Goal: Transaction & Acquisition: Purchase product/service

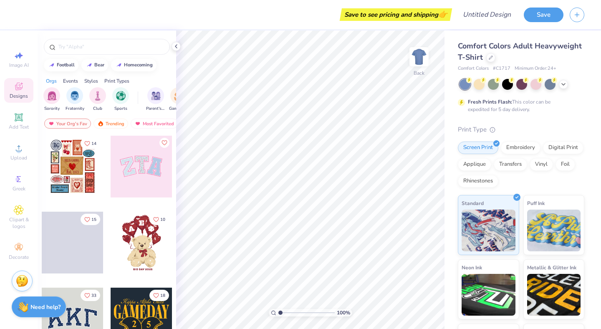
click at [110, 174] on div at bounding box center [79, 167] width 62 height 62
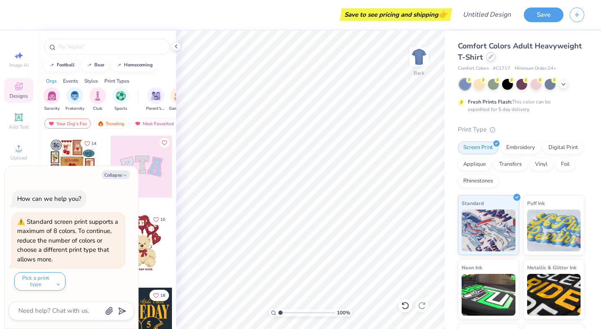
click at [493, 56] on div at bounding box center [490, 56] width 9 height 9
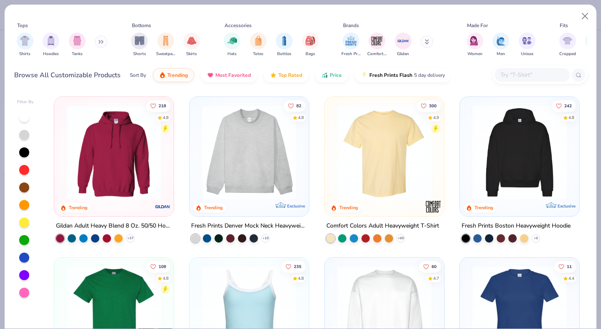
click at [102, 38] on button at bounding box center [101, 41] width 13 height 13
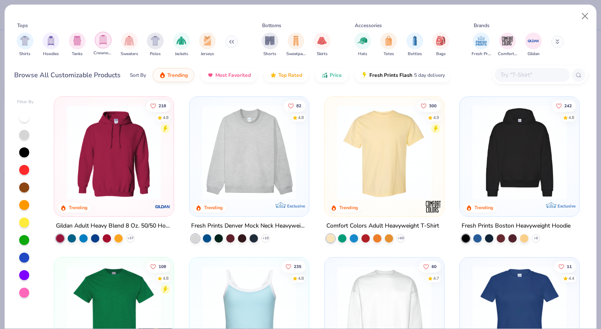
click at [106, 38] on img "filter for Crewnecks" at bounding box center [103, 40] width 9 height 10
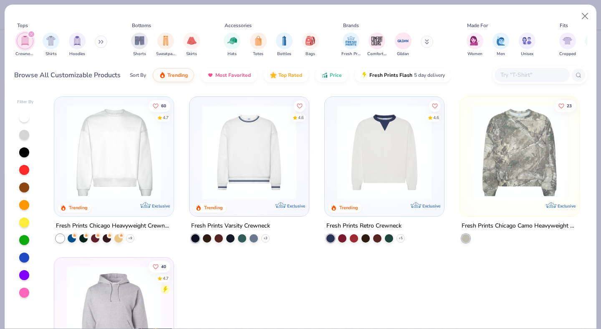
click at [100, 41] on icon at bounding box center [99, 41] width 1 height 3
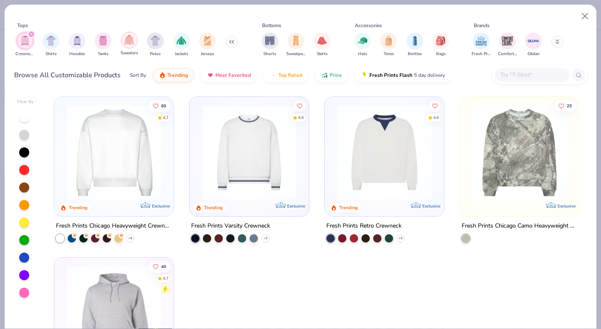
click at [129, 41] on img "filter for Sweaters" at bounding box center [129, 40] width 10 height 10
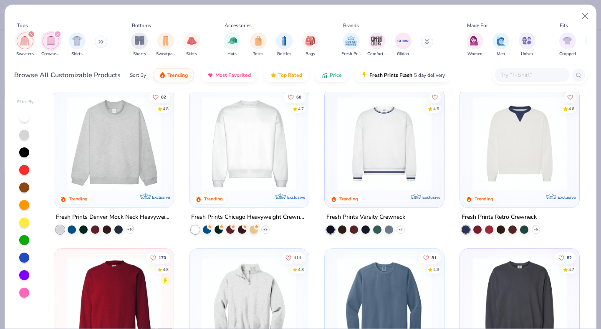
scroll to position [9, 0]
click at [116, 167] on img at bounding box center [114, 143] width 103 height 94
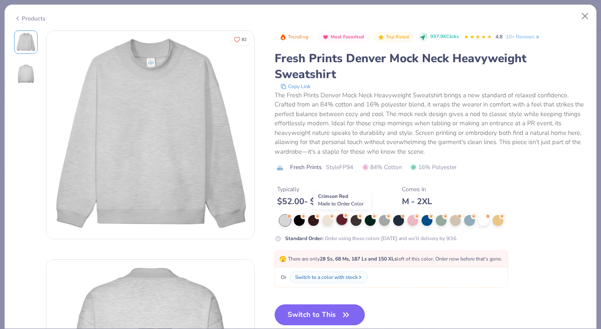
click at [342, 219] on div at bounding box center [341, 219] width 11 height 11
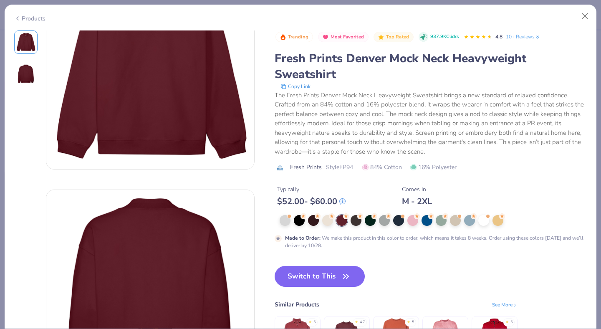
scroll to position [66, 0]
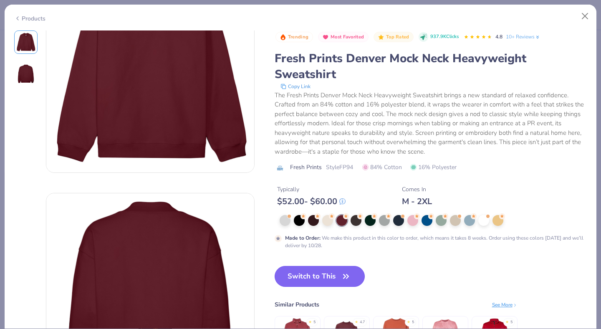
click at [316, 277] on button "Switch to This" at bounding box center [320, 276] width 91 height 21
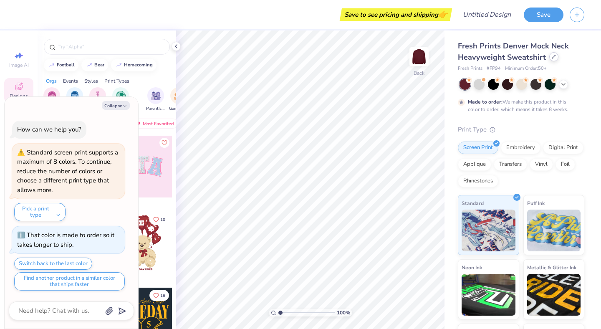
click at [549, 56] on div at bounding box center [553, 56] width 9 height 9
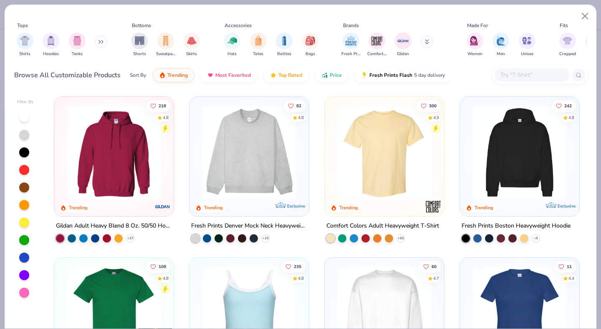
click at [235, 167] on img at bounding box center [249, 152] width 103 height 94
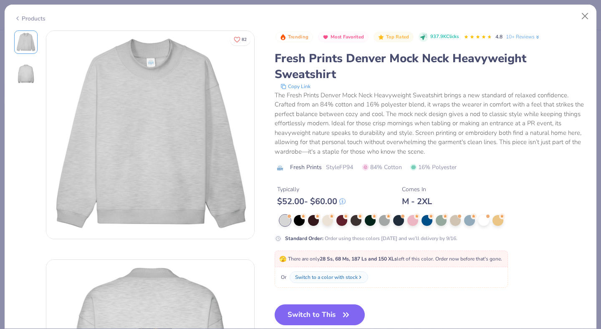
click at [40, 19] on div "Products" at bounding box center [29, 18] width 31 height 9
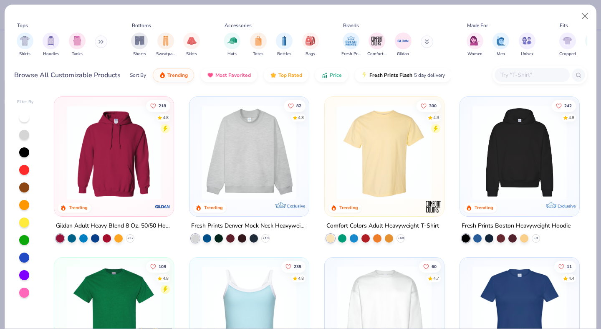
click at [98, 43] on button at bounding box center [101, 41] width 13 height 13
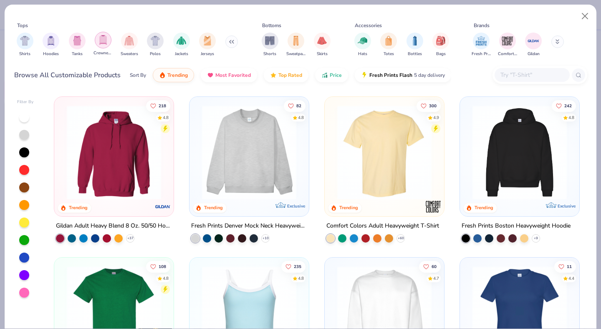
click at [105, 46] on div "filter for Crewnecks" at bounding box center [103, 40] width 17 height 17
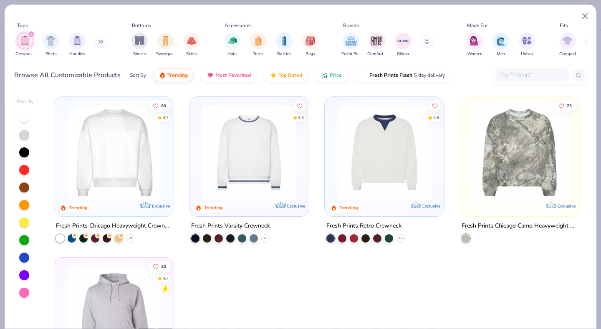
click at [102, 42] on icon at bounding box center [101, 42] width 5 height 4
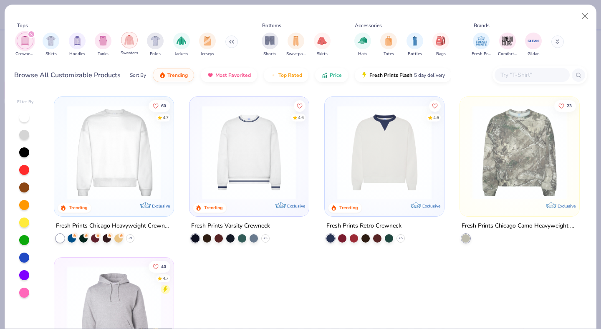
click at [134, 43] on div "filter for Sweaters" at bounding box center [129, 40] width 17 height 17
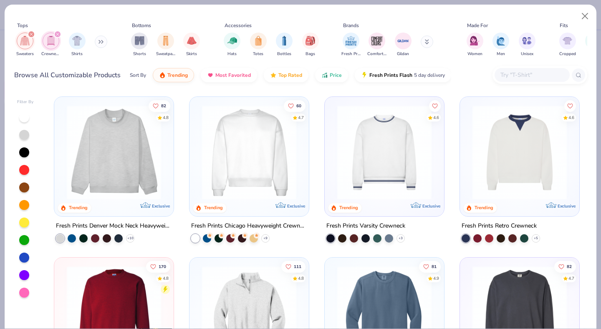
type textarea "x"
click at [516, 74] on input "text" at bounding box center [532, 75] width 64 height 10
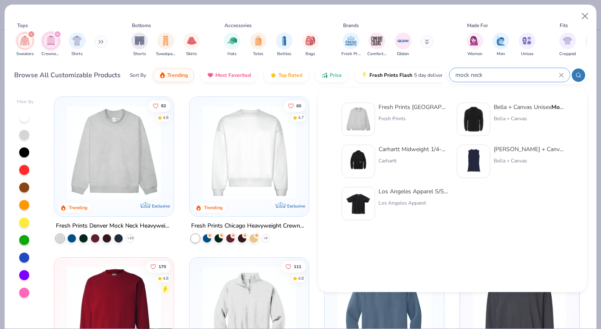
type input "mock neck"
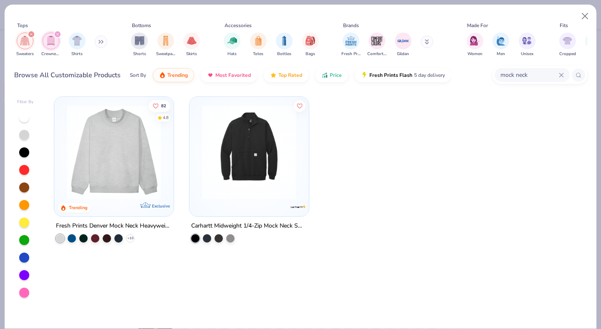
click at [562, 79] on div "mock neck" at bounding box center [532, 75] width 75 height 14
click at [230, 42] on img "filter for Hats" at bounding box center [233, 40] width 10 height 10
click at [57, 33] on icon "filter for Crewnecks" at bounding box center [57, 34] width 3 height 3
click at [31, 34] on icon "filter for Sweaters" at bounding box center [31, 34] width 3 height 3
type textarea "x"
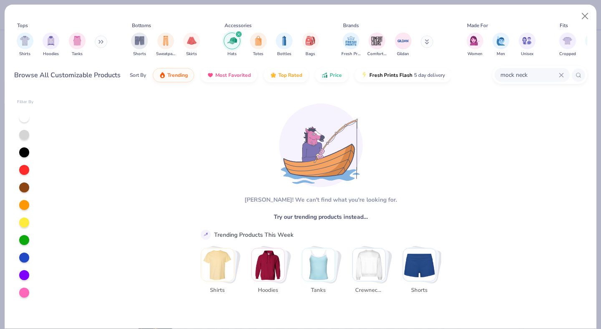
click at [563, 75] on icon at bounding box center [561, 75] width 5 height 5
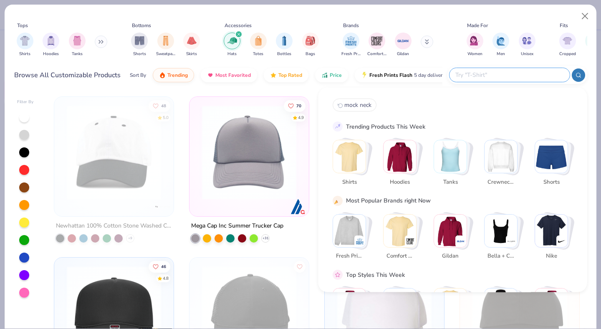
click at [240, 33] on div "filter for Hats" at bounding box center [239, 34] width 8 height 8
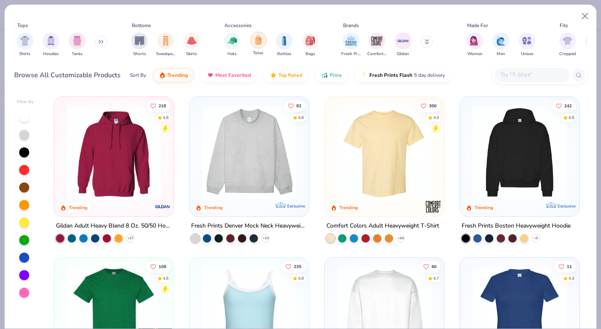
click at [259, 43] on img "filter for Totes" at bounding box center [258, 40] width 9 height 10
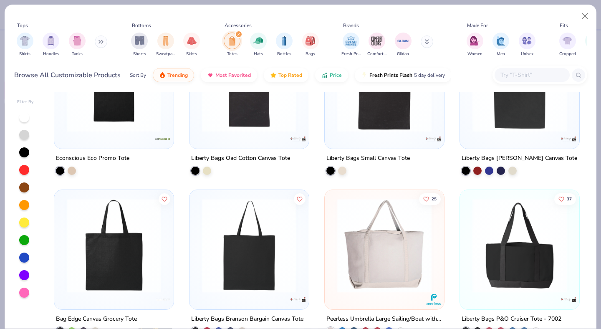
scroll to position [96, 0]
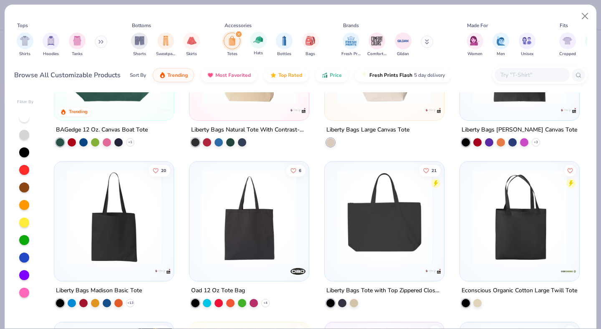
click at [255, 52] on span "Hats" at bounding box center [258, 53] width 9 height 6
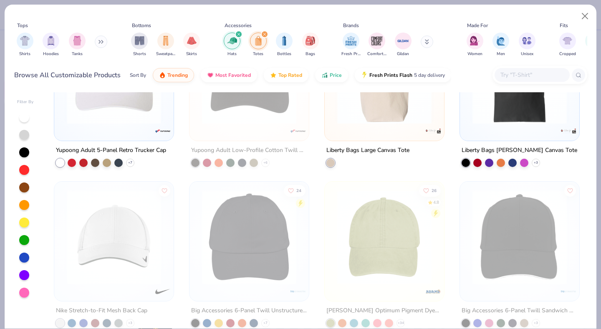
scroll to position [148, 0]
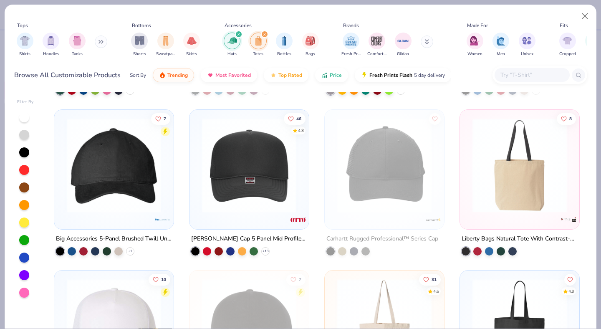
click at [238, 33] on icon "filter for Hats" at bounding box center [238, 34] width 3 height 3
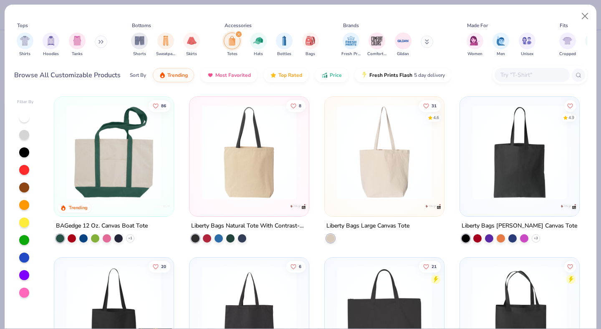
click at [240, 33] on div "filter for Totes" at bounding box center [239, 34] width 8 height 8
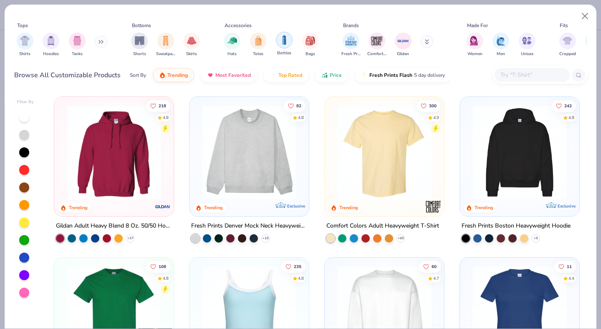
click at [279, 42] on div "filter for Bottles" at bounding box center [284, 40] width 17 height 17
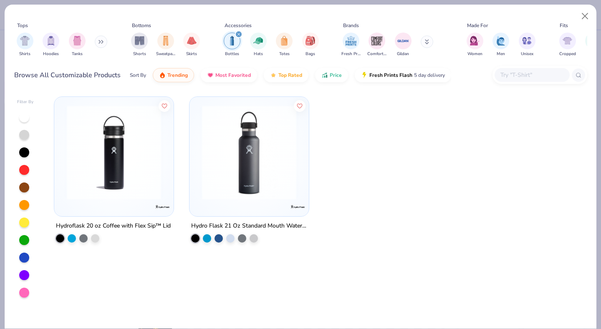
click at [240, 33] on div "filter for Bottles" at bounding box center [239, 34] width 8 height 8
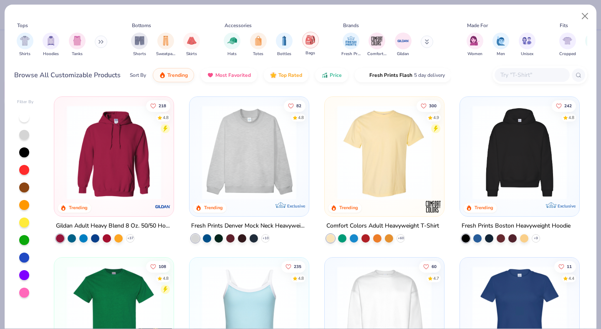
click at [311, 43] on img "filter for Bags" at bounding box center [310, 40] width 9 height 10
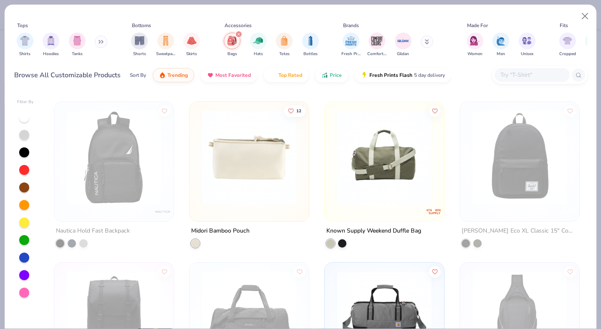
scroll to position [1279, 0]
click at [238, 33] on icon "filter for Bags" at bounding box center [238, 34] width 3 height 3
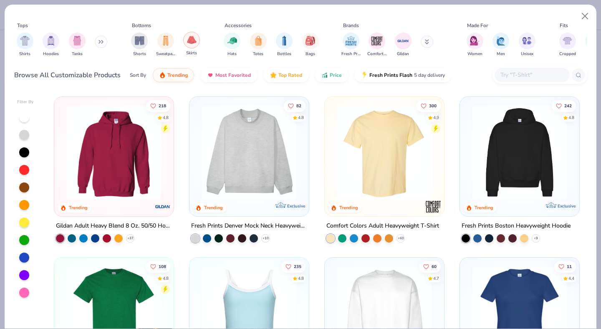
click at [189, 38] on img "filter for Skirts" at bounding box center [192, 40] width 10 height 10
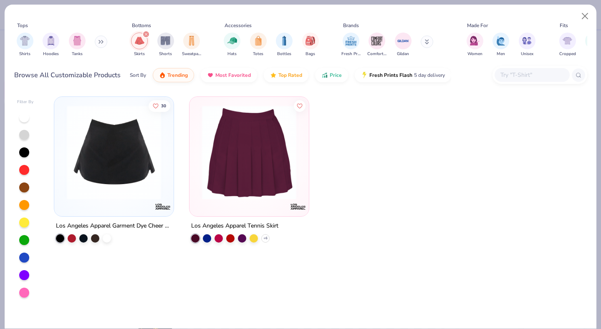
click at [144, 32] on div "filter for Skirts" at bounding box center [146, 34] width 8 height 8
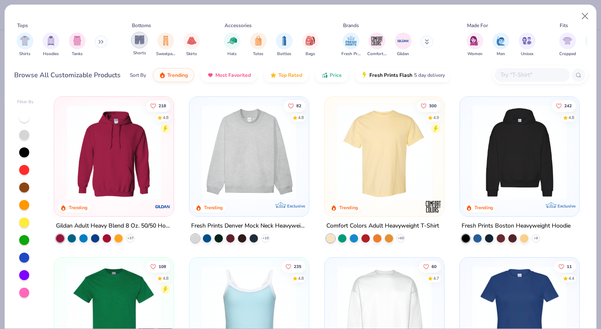
click at [139, 42] on img "filter for Shorts" at bounding box center [140, 40] width 10 height 10
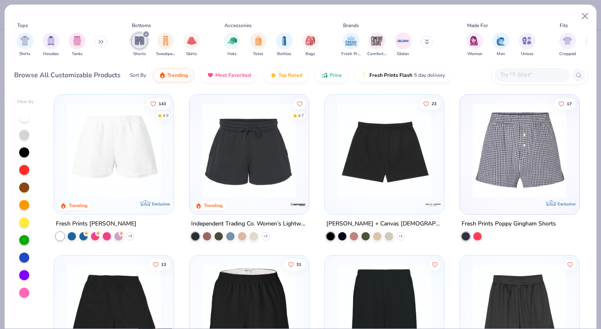
scroll to position [164, 0]
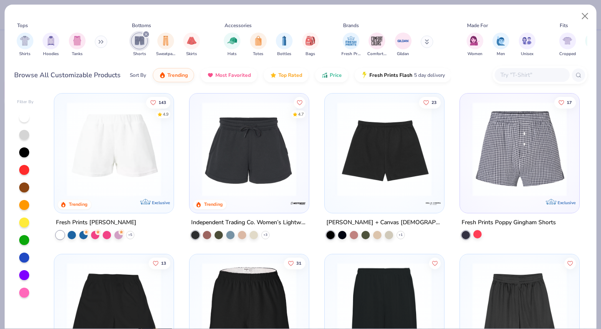
click at [476, 234] on div at bounding box center [477, 234] width 8 height 8
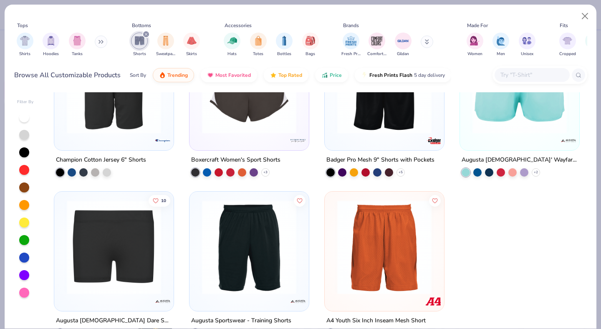
scroll to position [1373, 0]
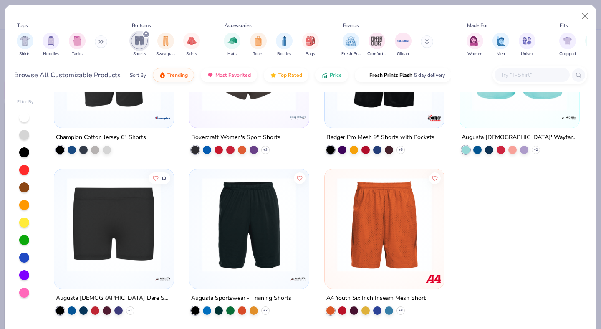
click at [509, 72] on input "text" at bounding box center [532, 75] width 64 height 10
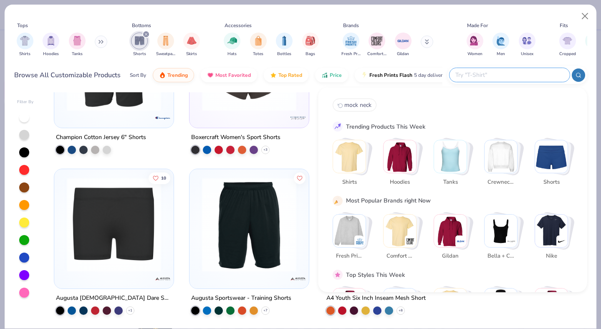
click at [147, 34] on icon "filter for Shorts" at bounding box center [145, 34] width 3 height 3
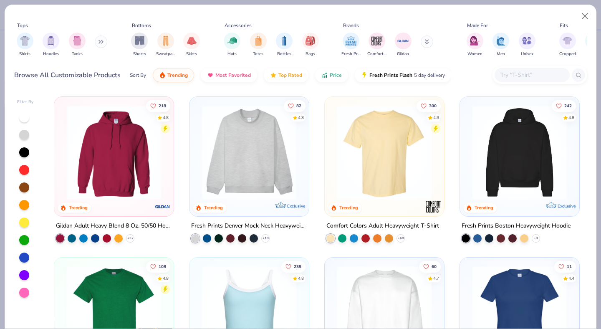
type textarea "x"
click at [498, 75] on div at bounding box center [532, 75] width 75 height 14
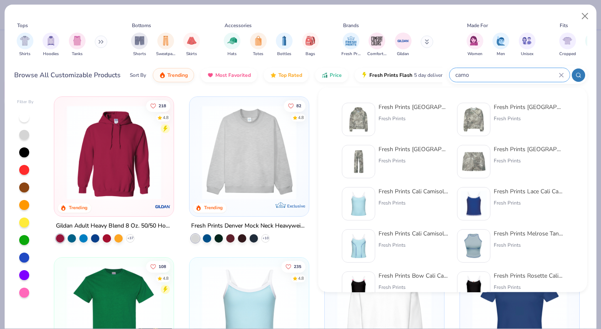
type input "camo"
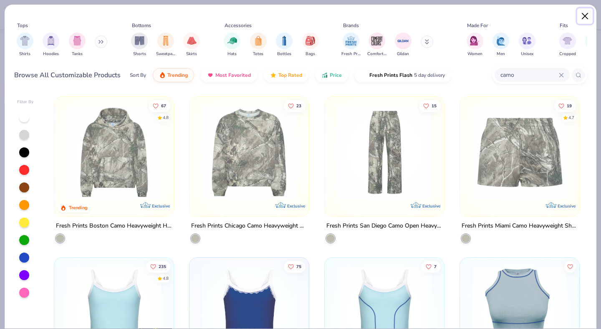
click at [585, 17] on button "Close" at bounding box center [585, 16] width 16 height 16
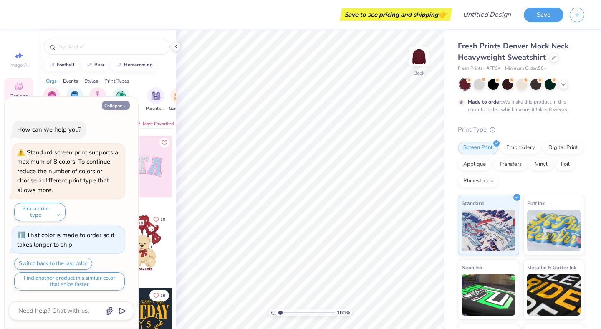
click at [120, 106] on button "Collapse" at bounding box center [116, 105] width 28 height 9
type textarea "x"
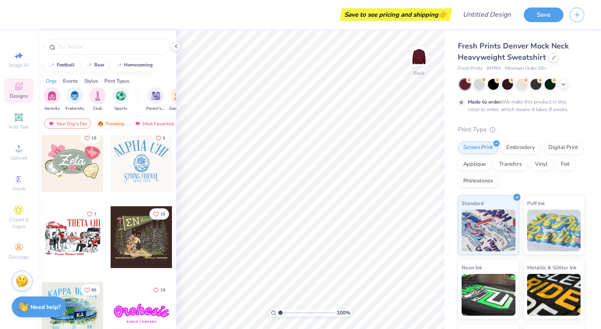
scroll to position [574, 0]
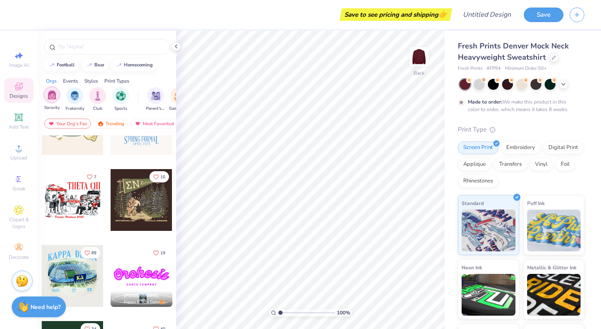
click at [58, 98] on div "filter for Sorority" at bounding box center [51, 94] width 17 height 17
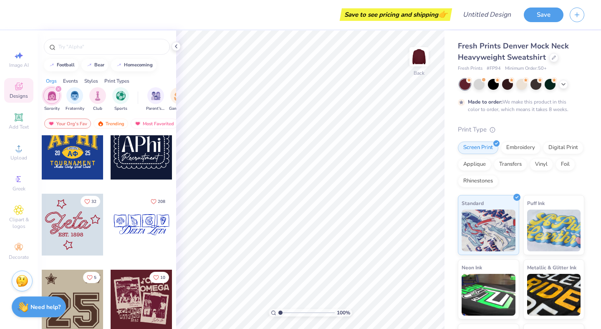
scroll to position [1007, 0]
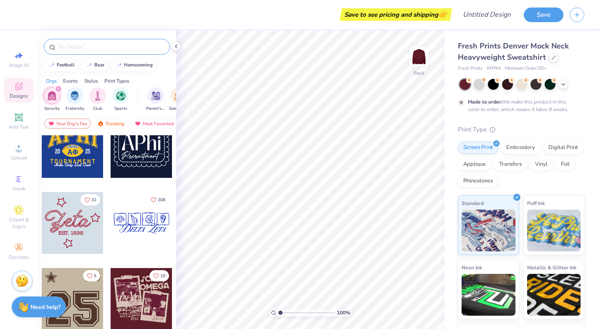
click at [86, 47] on input "text" at bounding box center [111, 47] width 107 height 8
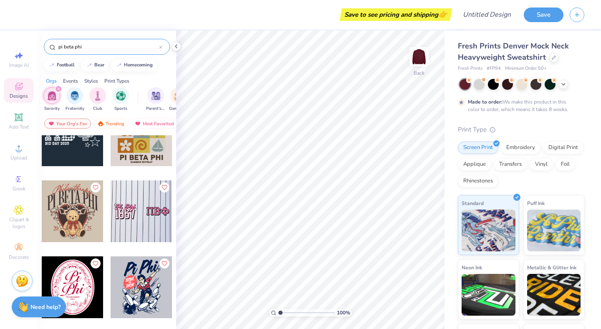
type input "pi beta phi"
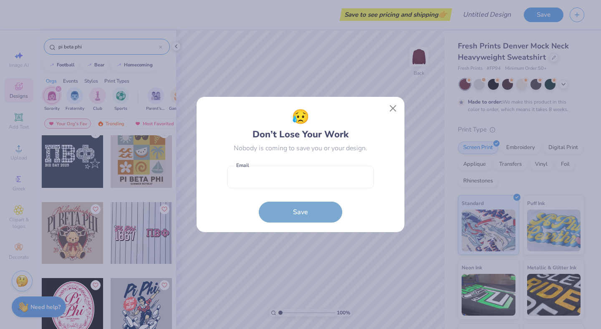
scroll to position [1604, 0]
click at [391, 110] on button "Close" at bounding box center [393, 109] width 16 height 16
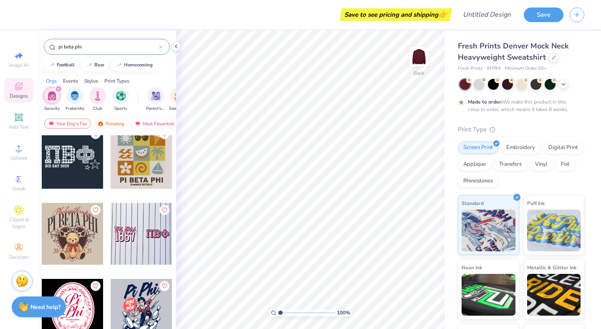
click at [65, 164] on div at bounding box center [73, 158] width 62 height 62
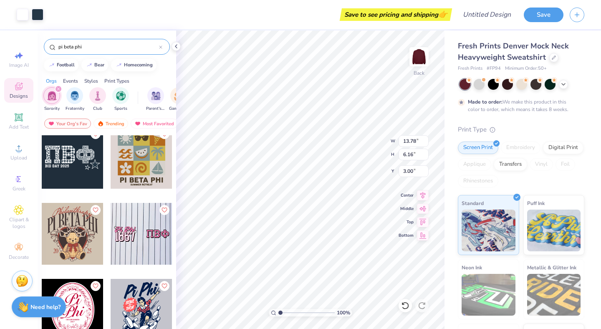
type input "13.78"
type input "6.16"
type input "13.00"
type input "5.81"
type input "3.00"
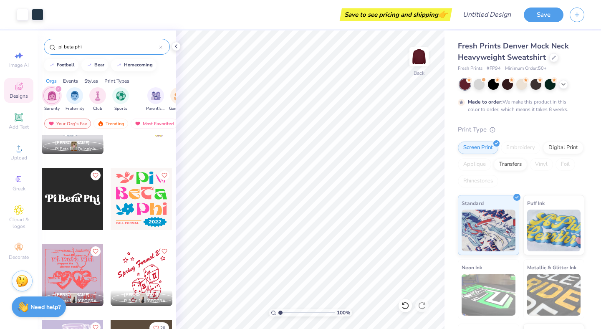
scroll to position [2476, 0]
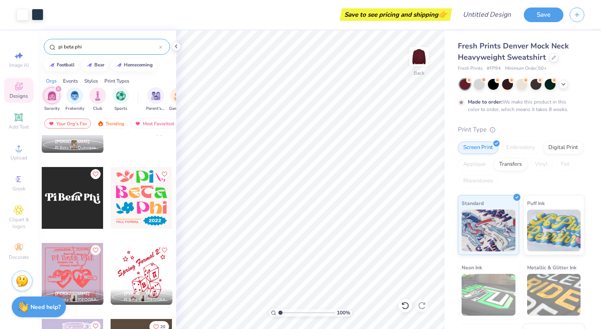
click at [82, 200] on div at bounding box center [73, 198] width 62 height 62
type input "11.21"
type input "13.00"
type input "5.81"
type input "3.00"
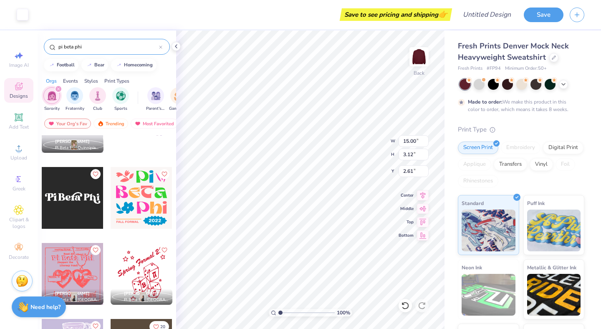
type input "2.61"
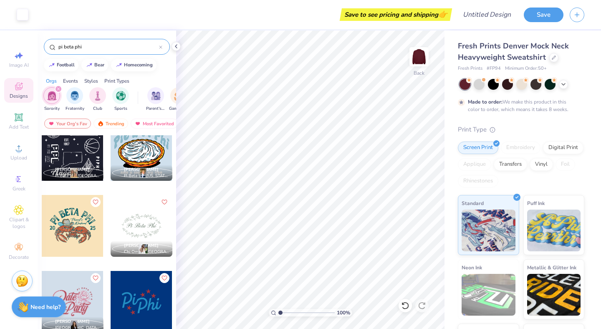
scroll to position [2981, 0]
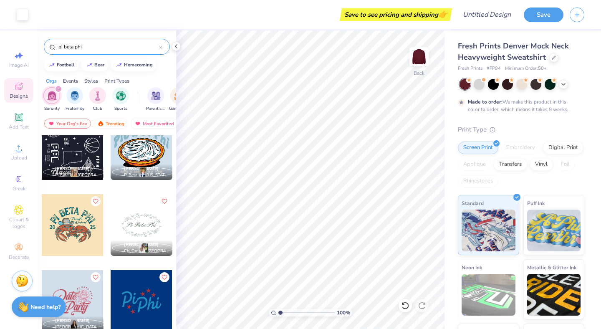
click at [139, 224] on div at bounding box center [142, 225] width 62 height 62
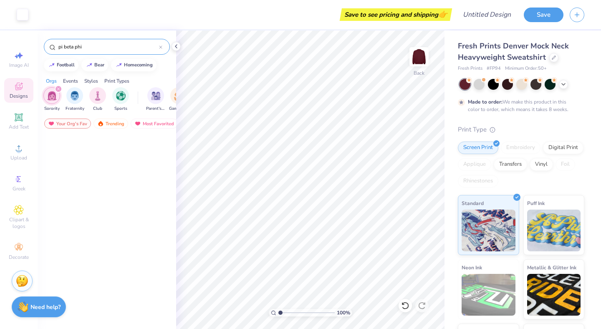
scroll to position [3726, 0]
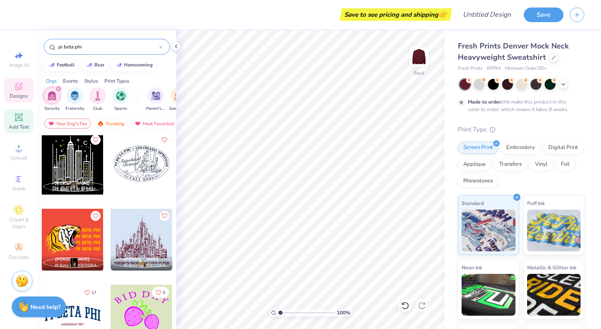
click at [16, 124] on span "Add Text" at bounding box center [19, 127] width 20 height 7
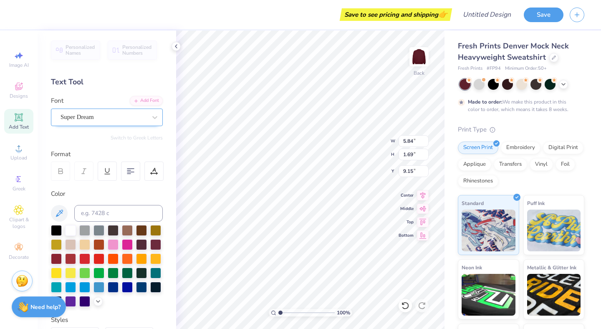
click at [120, 120] on div "Super Dream" at bounding box center [104, 117] width 88 height 13
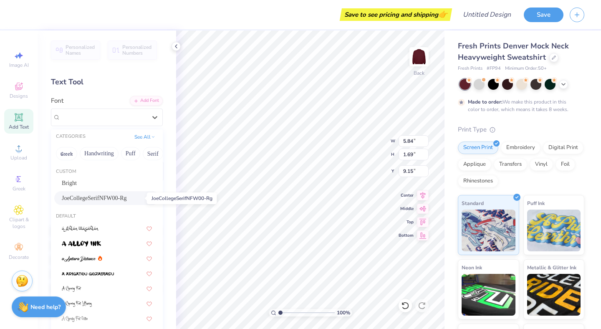
click at [109, 200] on span "JoeCollegeSerifNFW00-Rg" at bounding box center [94, 198] width 65 height 9
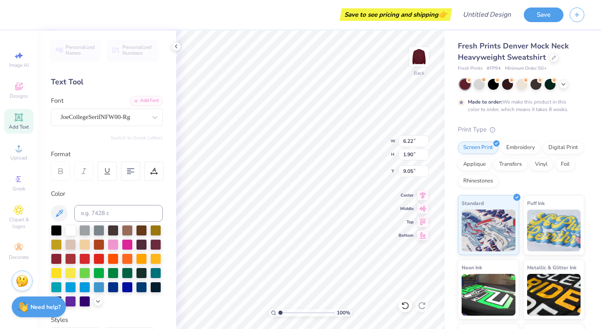
type input "6.22"
type input "1.90"
type input "9.05"
type textarea "PI BETA Phi"
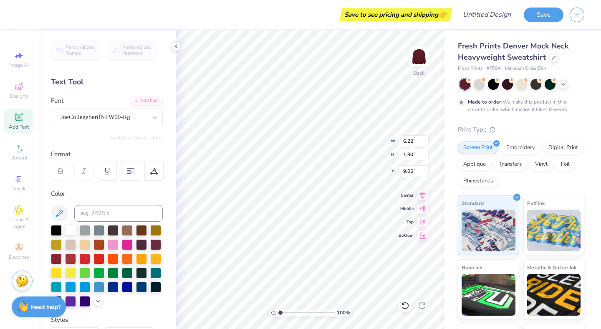
click at [71, 230] on div at bounding box center [70, 229] width 11 height 11
click at [114, 245] on div at bounding box center [113, 243] width 11 height 11
click at [98, 300] on icon at bounding box center [98, 300] width 7 height 7
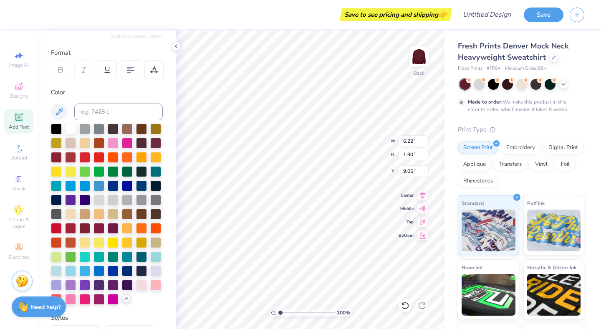
scroll to position [103, 0]
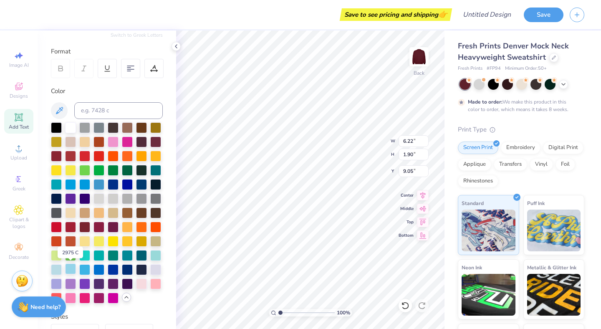
click at [66, 268] on div at bounding box center [70, 268] width 11 height 11
click at [52, 268] on div at bounding box center [56, 268] width 11 height 11
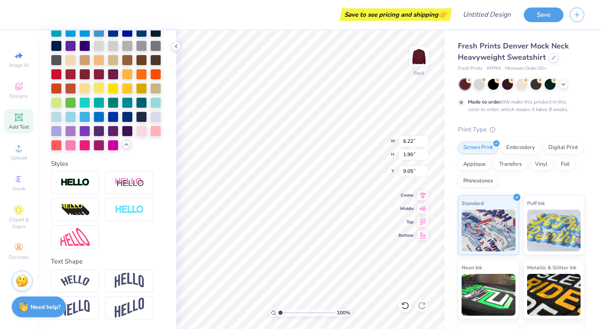
scroll to position [255, 0]
click at [85, 278] on img at bounding box center [75, 281] width 29 height 11
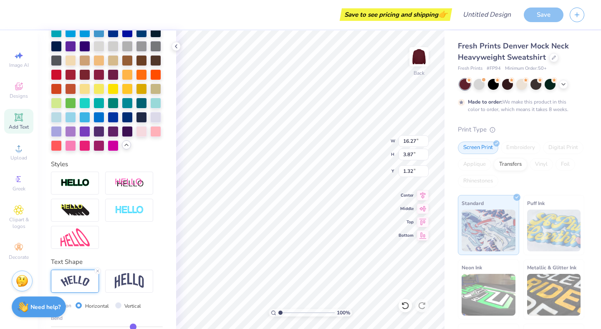
type input "1.32"
click at [136, 279] on img at bounding box center [129, 281] width 29 height 16
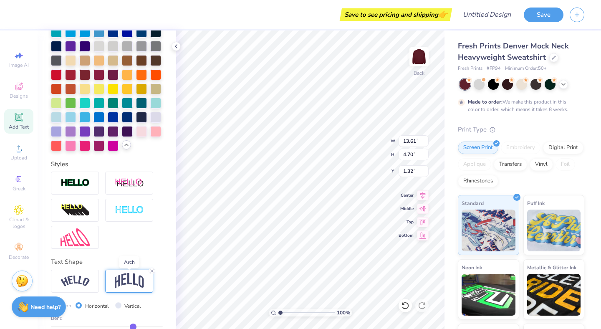
type input "13.61"
type input "4.70"
type input "1.76"
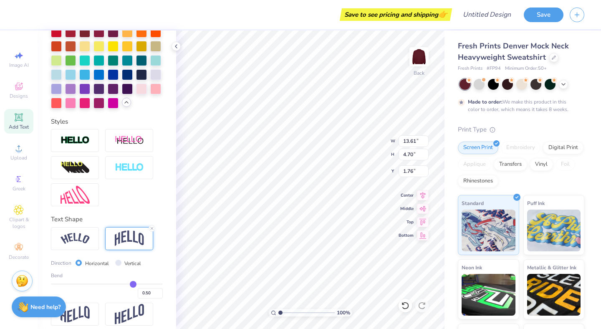
scroll to position [304, 0]
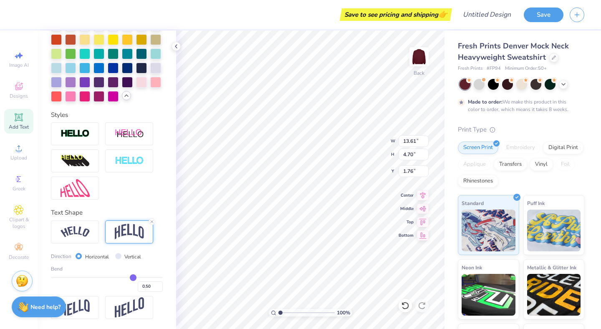
type input "0.49"
type input "0.48"
type input "0.47"
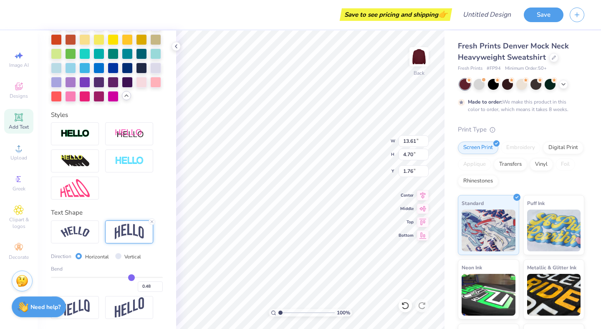
type input "0.47"
type input "0.46"
type input "0.45"
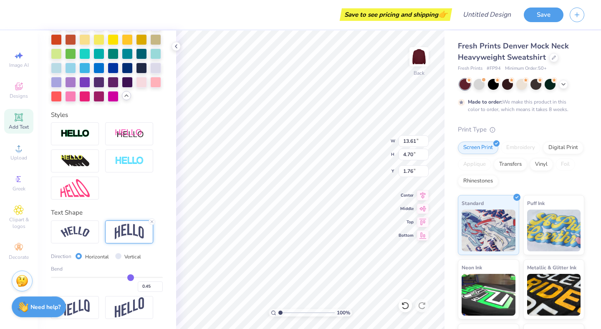
type input "0.44"
type input "0.43"
type input "0.42"
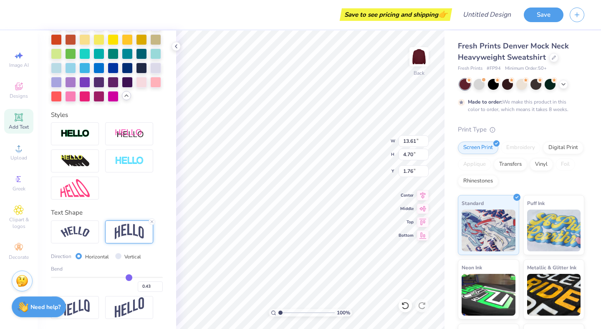
type input "0.42"
type input "0.41"
type input "0.4"
type input "0.40"
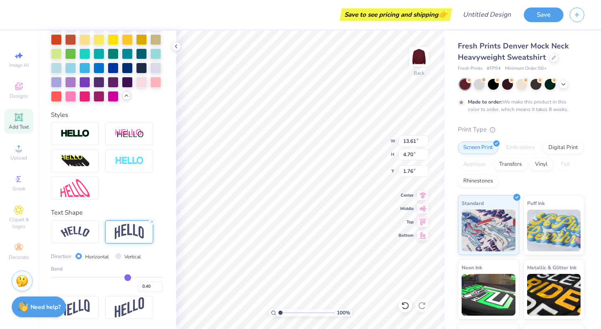
type input "0.39"
type input "0.38"
type input "0.37"
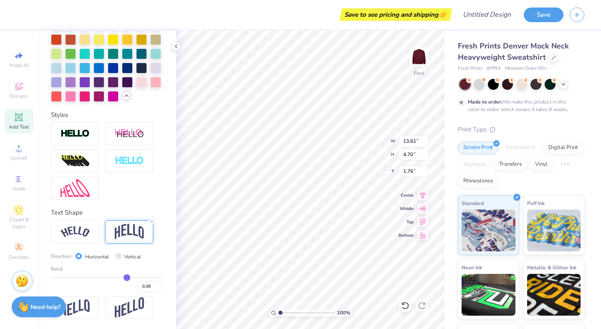
type input "0.37"
type input "0.36"
type input "0.35"
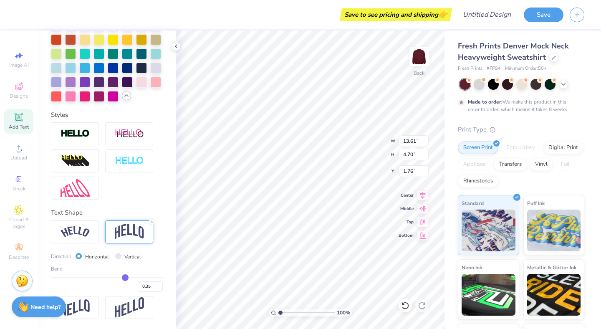
type input "0.34"
type input "0.33"
type input "0.32"
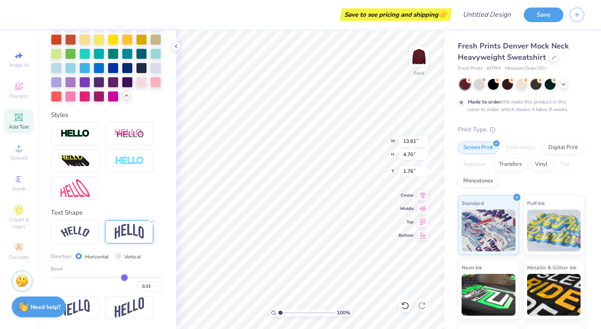
type input "0.32"
type input "0.31"
type input "0.3"
type input "0.30"
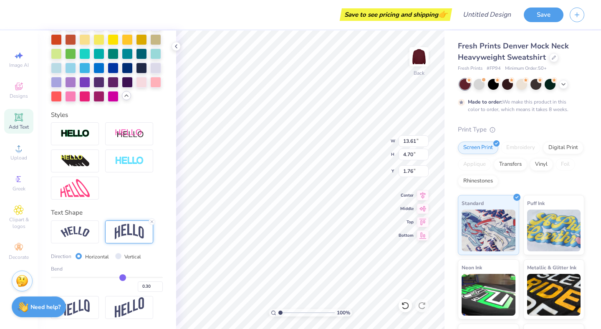
type input "0.29"
type input "0.28"
type input "0.27"
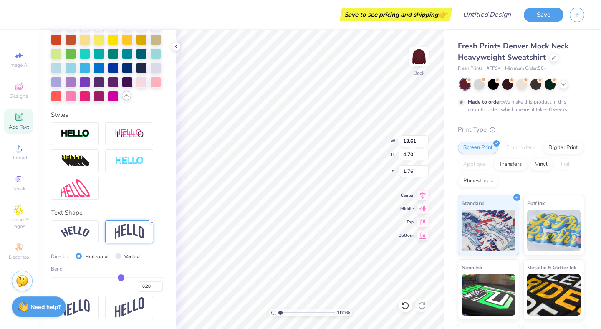
type input "0.27"
type input "0.26"
type input "0.25"
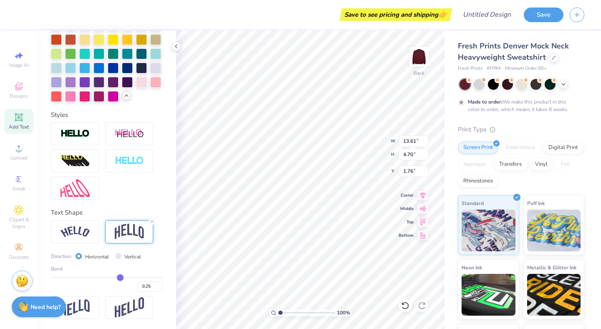
drag, startPoint x: 133, startPoint y: 276, endPoint x: 120, endPoint y: 278, distance: 13.0
type input "0.25"
click at [120, 278] on input "range" at bounding box center [107, 277] width 112 height 1
type input "3.23"
type input "2.49"
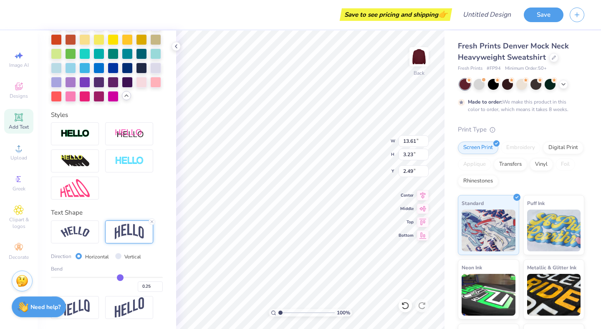
type input "0.24"
type input "0.23"
type input "0.22"
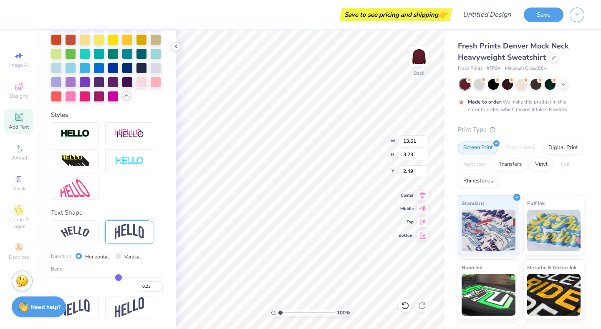
type input "0.22"
type input "0.21"
type input "0.19"
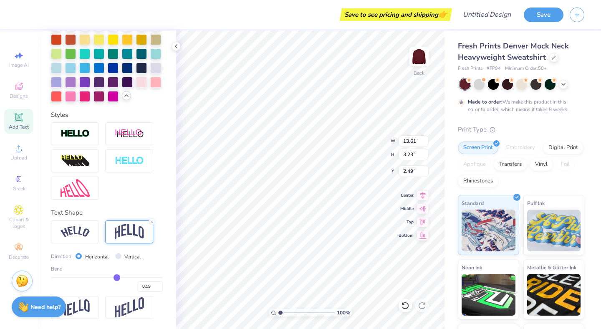
type input "0.18"
type input "0.17"
type input "0.16"
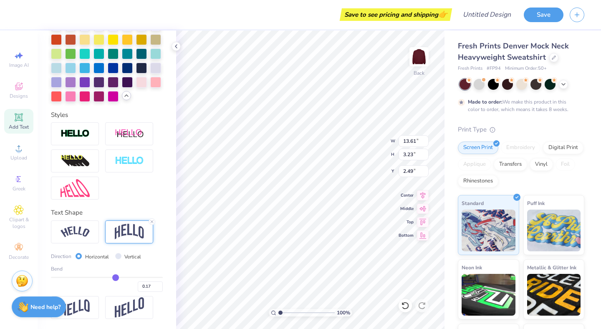
type input "0.16"
type input "0.15"
type input "0.16"
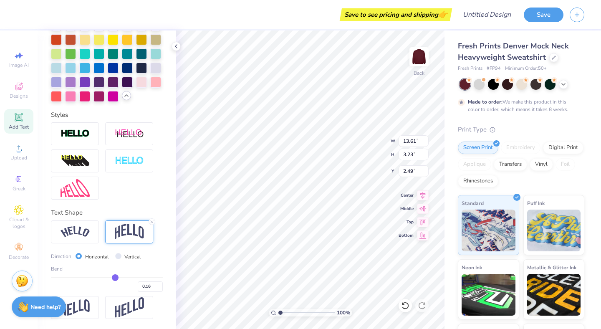
type input "0.17"
type input "0.18"
type input "0.19"
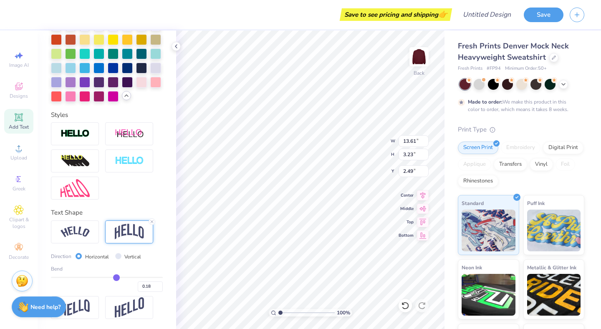
type input "0.19"
type input "0.2"
type input "0.20"
type input "0.21"
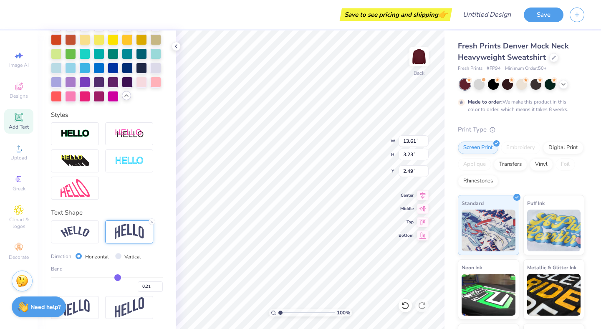
type input "0.22"
type input "0.23"
type input "0.24"
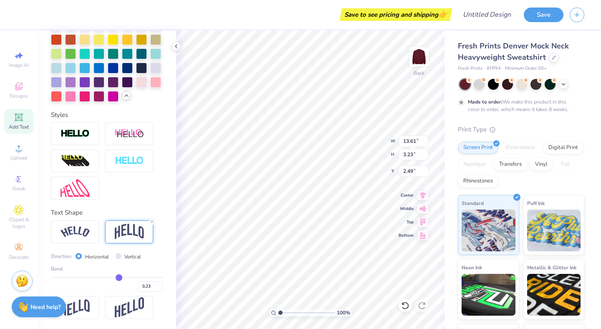
type input "0.24"
type input "0.25"
type input "0.26"
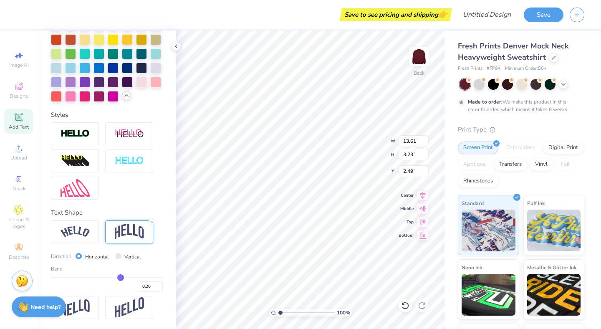
type input "0.25"
click at [120, 277] on input "range" at bounding box center [107, 277] width 112 height 1
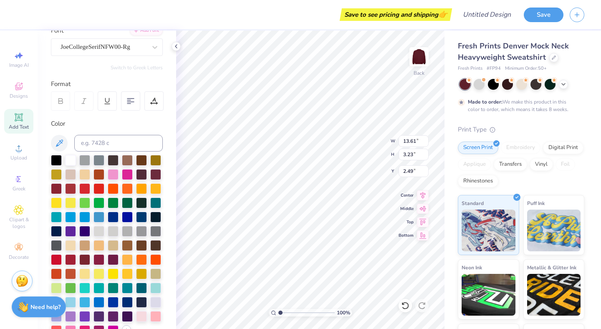
scroll to position [0, 0]
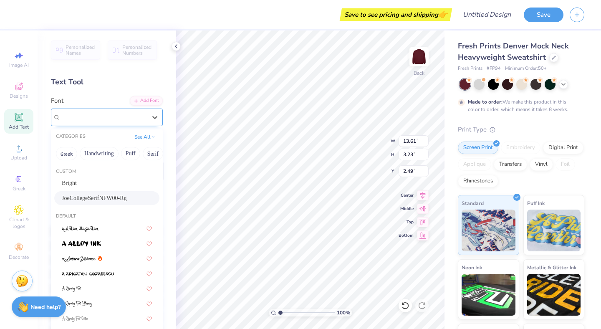
click at [103, 123] on div "JoeCollegeSerifNFW00-Rg" at bounding box center [104, 117] width 88 height 13
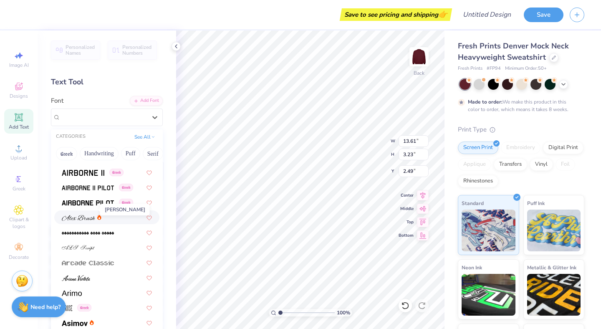
scroll to position [236, 0]
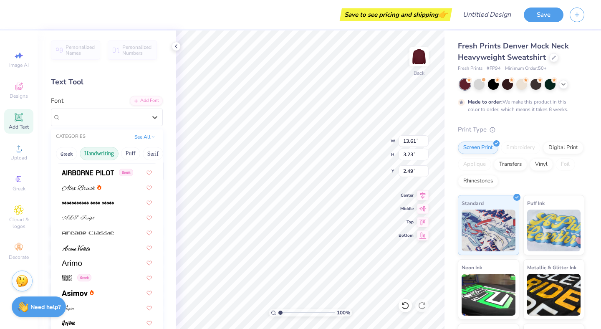
click at [98, 154] on button "Handwriting" at bounding box center [99, 153] width 39 height 13
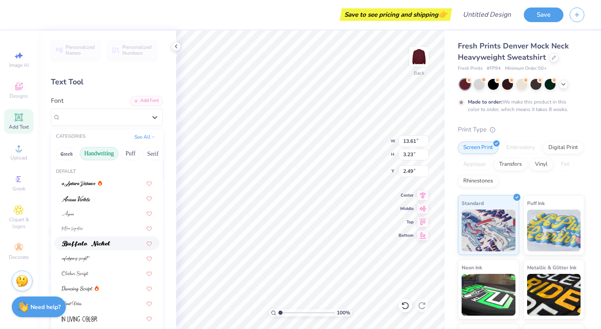
click at [84, 242] on img at bounding box center [86, 244] width 48 height 6
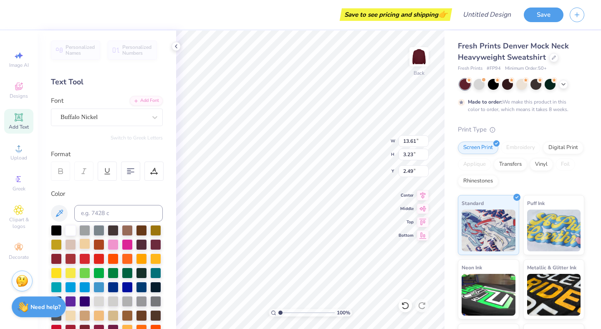
type input "14.62"
type input "3.02"
type input "2.60"
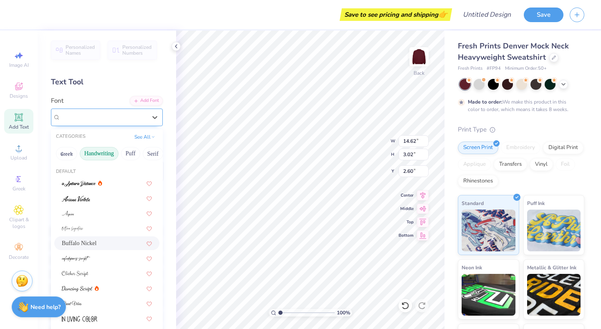
click at [90, 116] on div "Buffalo Nickel" at bounding box center [104, 117] width 88 height 13
click at [77, 197] on img at bounding box center [76, 199] width 28 height 6
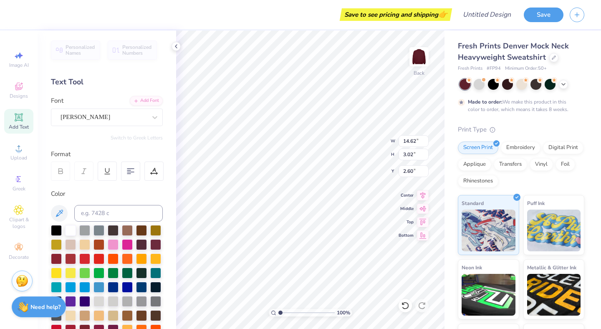
type input "10.16"
type input "2.87"
type input "2.68"
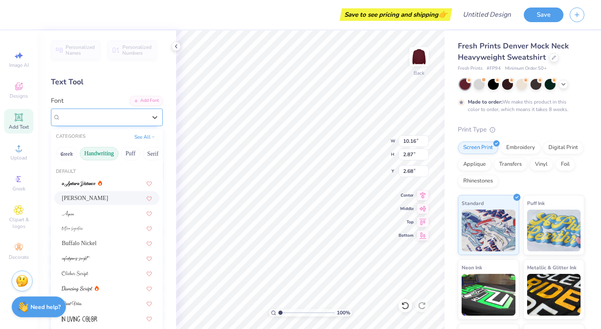
click at [85, 114] on div "Ariana Violeta" at bounding box center [104, 117] width 88 height 13
click at [97, 151] on button "Handwriting" at bounding box center [99, 153] width 39 height 13
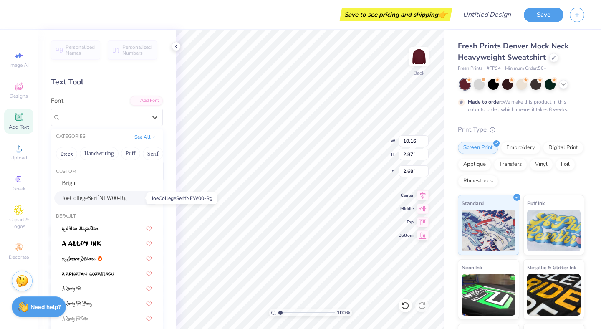
click at [88, 200] on span "JoeCollegeSerifNFW00-Rg" at bounding box center [94, 198] width 65 height 9
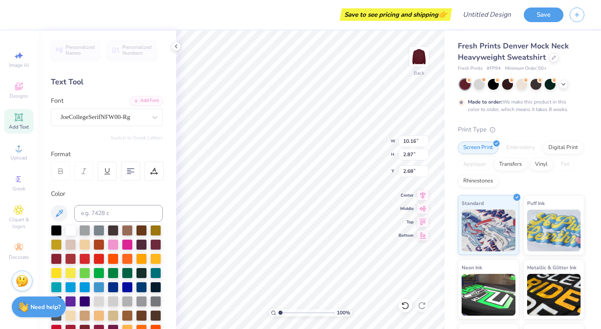
type input "13.61"
type input "3.23"
type input "2.49"
click at [19, 122] on icon at bounding box center [19, 117] width 10 height 10
click at [20, 181] on icon at bounding box center [19, 179] width 10 height 10
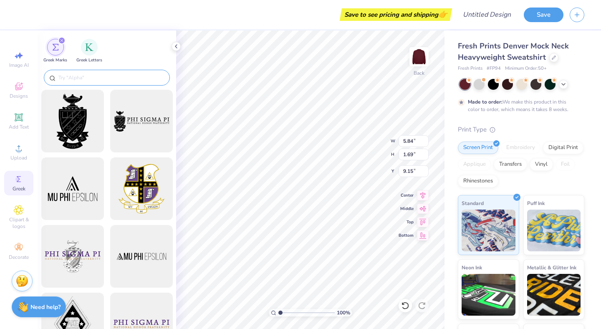
click at [113, 78] on input "text" at bounding box center [111, 77] width 107 height 8
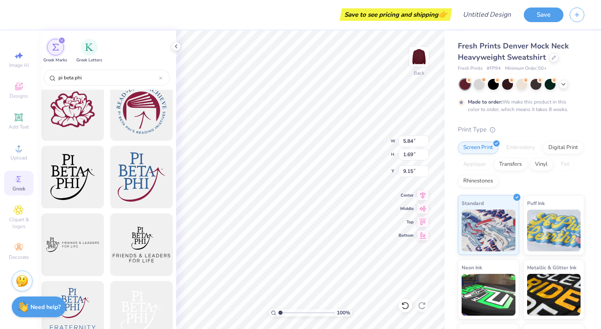
scroll to position [166, 0]
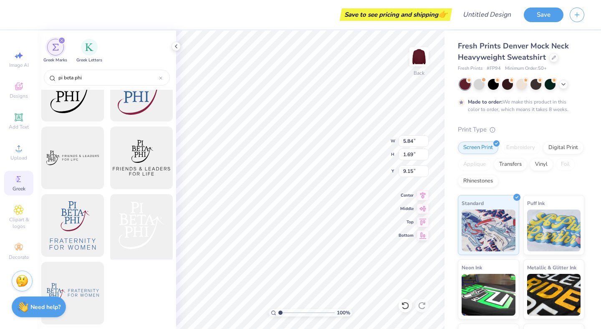
type input "pi beta phi"
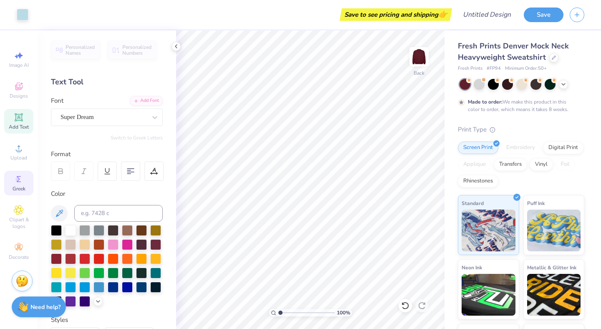
click at [19, 181] on circle at bounding box center [17, 179] width 5 height 5
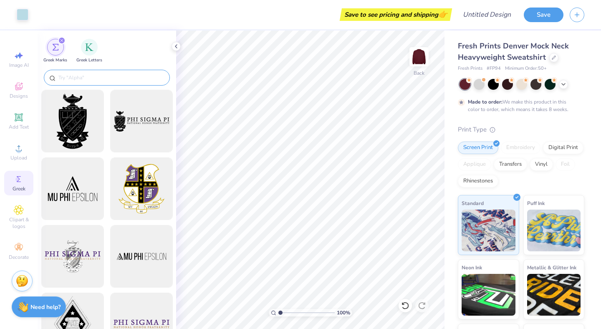
click at [101, 73] on div at bounding box center [107, 78] width 126 height 16
click at [102, 82] on div at bounding box center [107, 78] width 126 height 16
click at [98, 76] on input "text" at bounding box center [111, 77] width 107 height 8
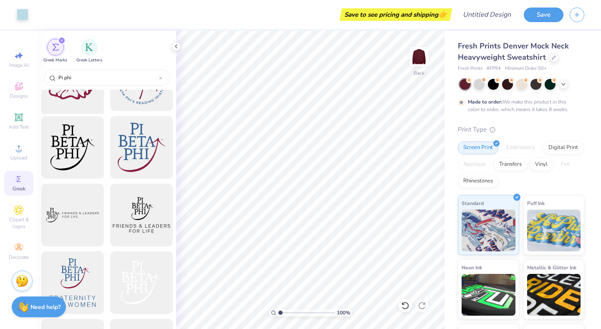
scroll to position [108, 0]
type input "Pi phi"
click at [142, 283] on div at bounding box center [141, 283] width 69 height 69
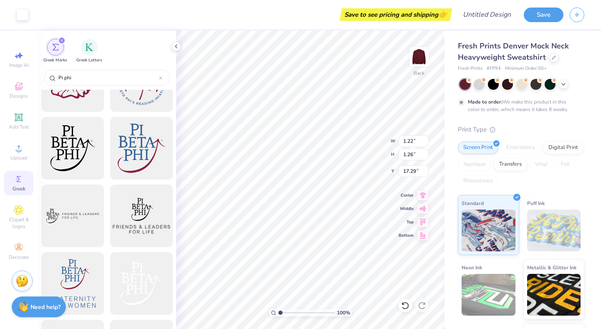
type input "1.22"
type input "1.26"
type input "17.29"
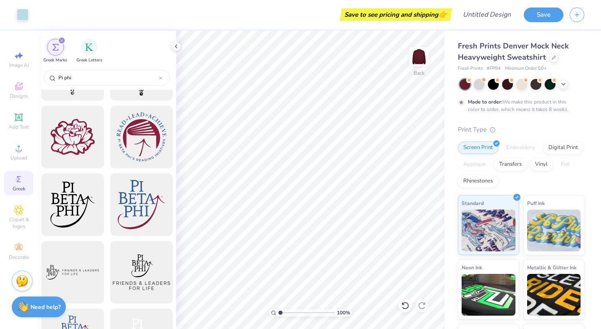
scroll to position [0, 0]
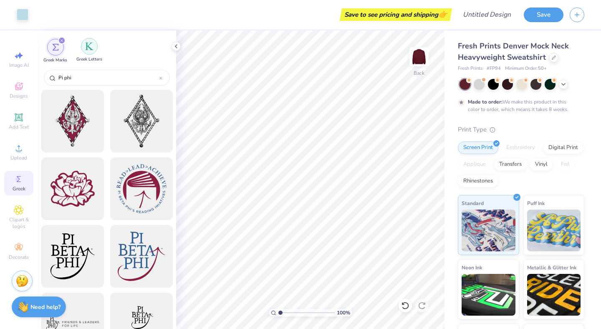
click at [85, 50] on img "filter for Greek Letters" at bounding box center [89, 46] width 8 height 8
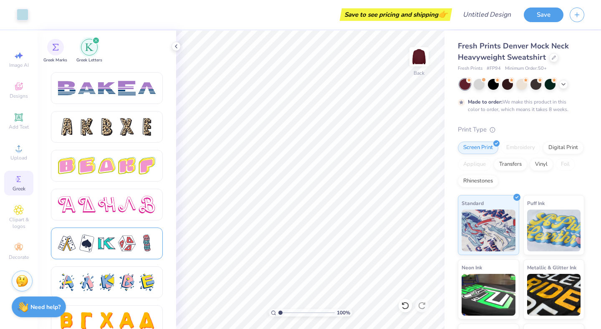
scroll to position [1353, 0]
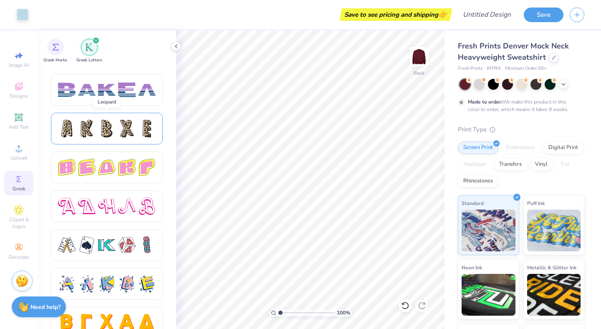
click at [126, 126] on div at bounding box center [127, 129] width 18 height 18
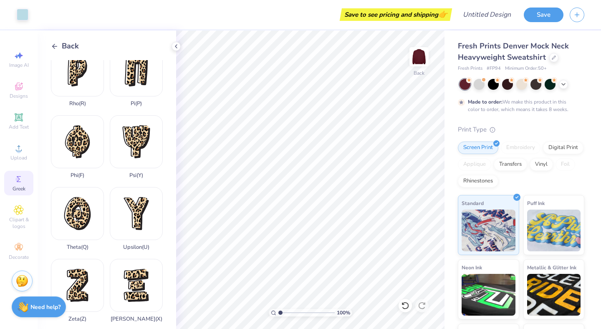
scroll to position [593, 0]
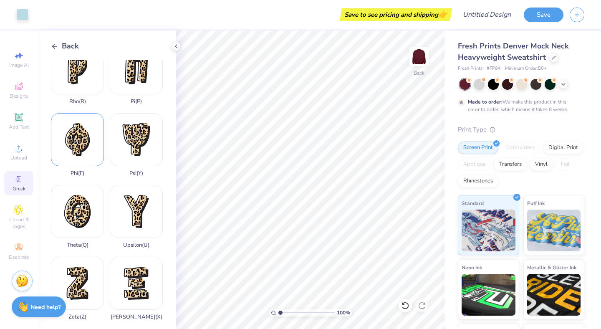
click at [82, 148] on div "Phi ( F )" at bounding box center [77, 144] width 53 height 63
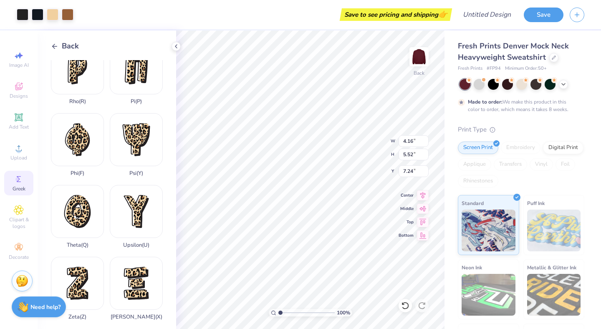
type input "7.66"
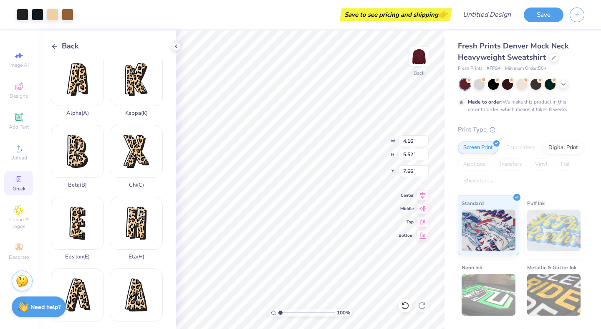
scroll to position [2, 0]
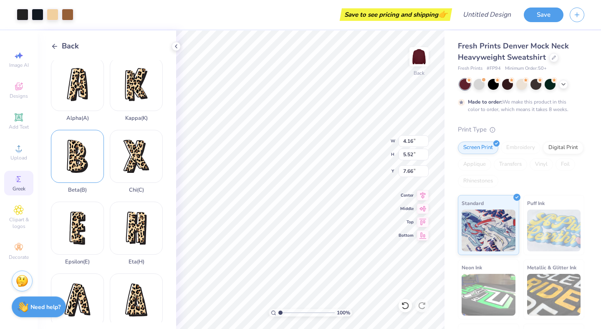
click at [78, 162] on div "Beta ( B )" at bounding box center [77, 161] width 53 height 63
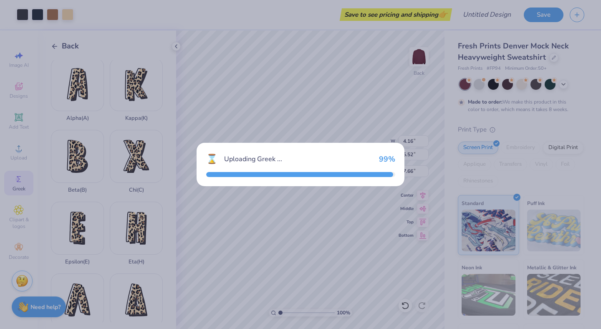
type input "3.05"
type input "4.79"
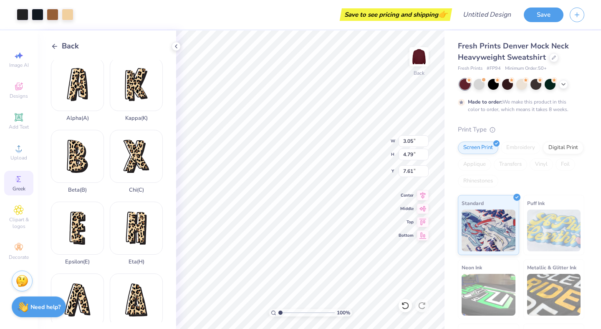
type input "8.39"
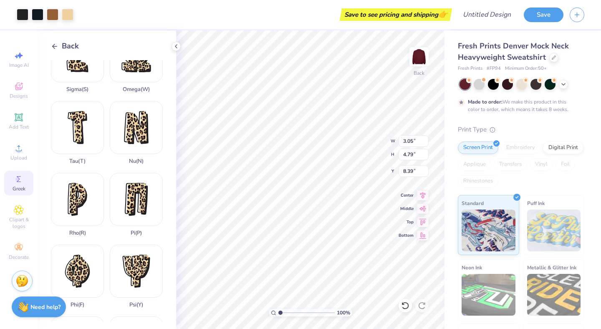
scroll to position [480, 0]
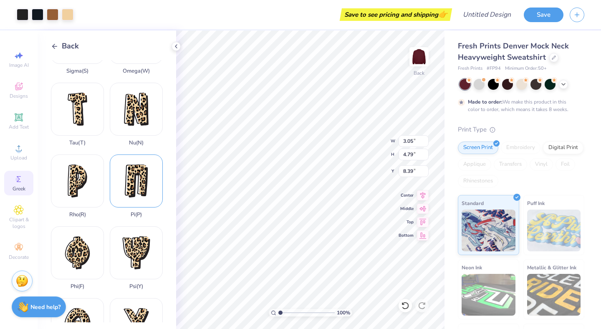
click at [144, 182] on div "Pi ( P )" at bounding box center [136, 185] width 53 height 63
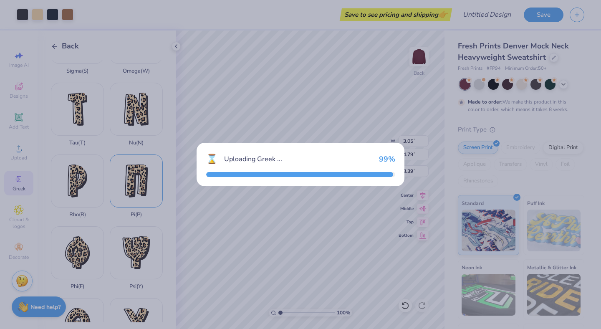
type input "3.40"
type input "4.89"
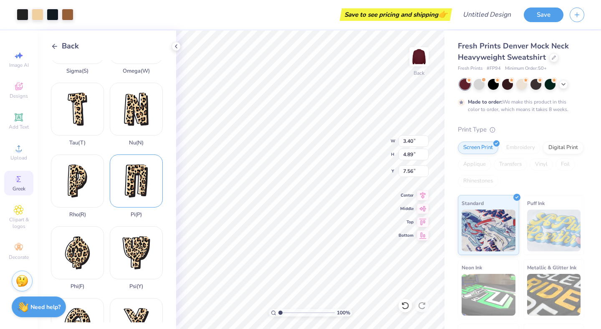
type input "7.97"
type input "3.05"
type input "4.79"
type input "8.08"
type input "4.16"
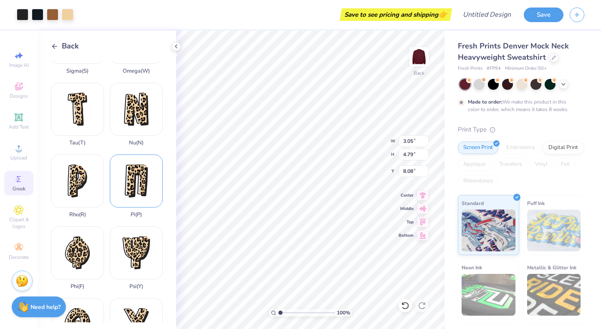
type input "5.52"
type input "7.66"
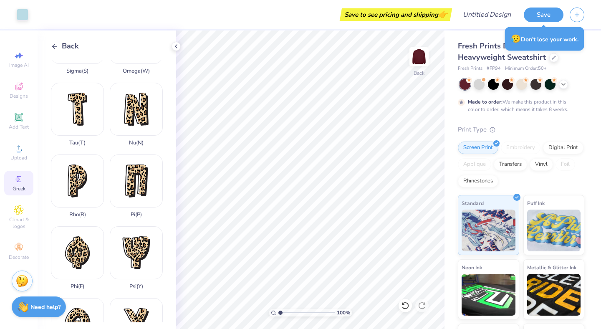
click at [73, 46] on span "Back" at bounding box center [70, 45] width 17 height 11
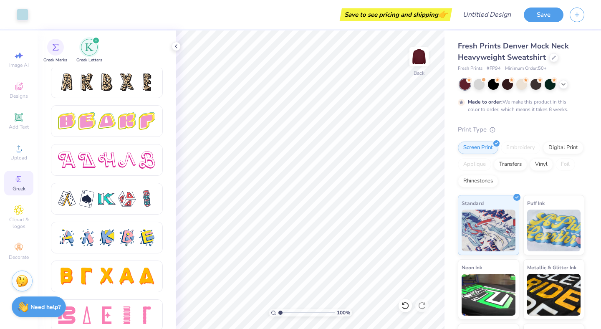
scroll to position [1407, 0]
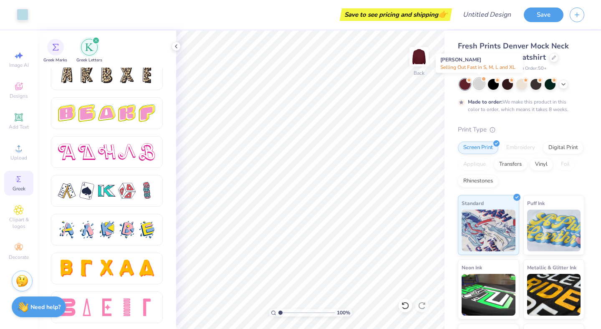
click at [480, 83] on div at bounding box center [479, 83] width 11 height 11
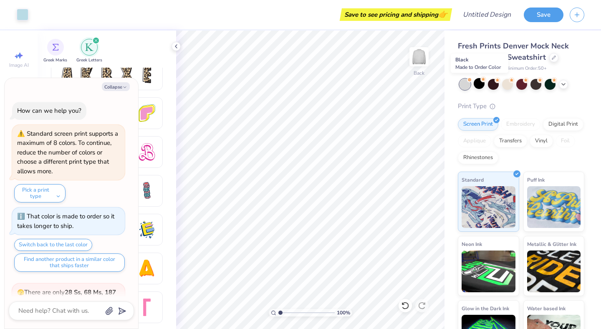
scroll to position [240, 0]
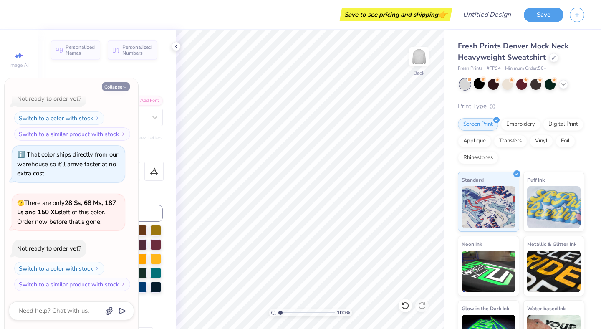
click at [115, 87] on button "Collapse" at bounding box center [116, 86] width 28 height 9
type textarea "x"
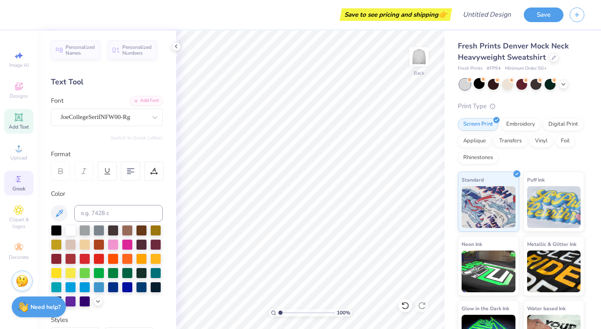
click at [18, 180] on circle at bounding box center [17, 179] width 5 height 5
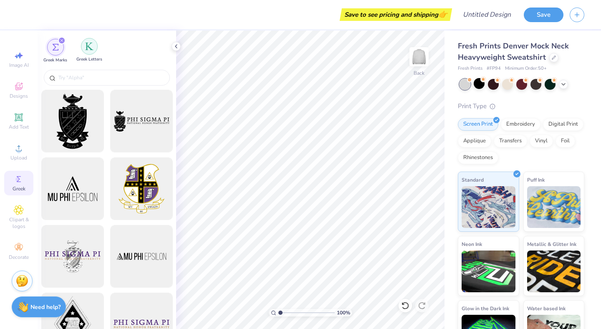
click at [92, 49] on img "filter for Greek Letters" at bounding box center [89, 46] width 8 height 8
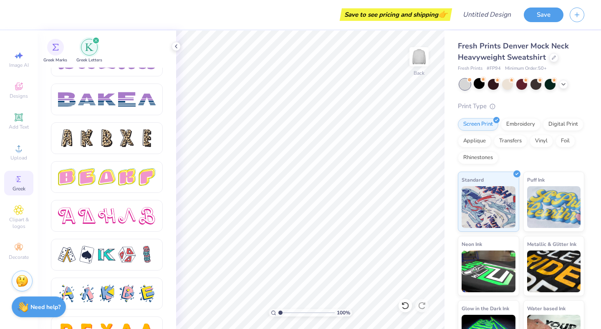
scroll to position [1338, 0]
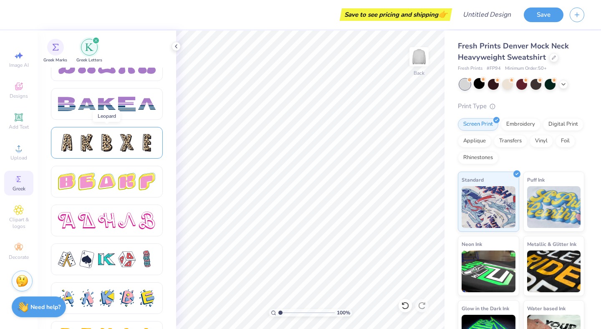
click at [120, 133] on div at bounding box center [107, 143] width 112 height 32
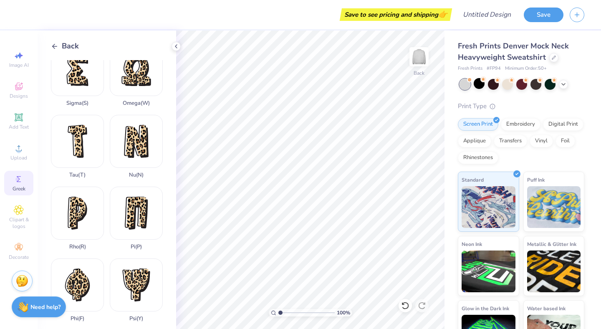
scroll to position [453, 0]
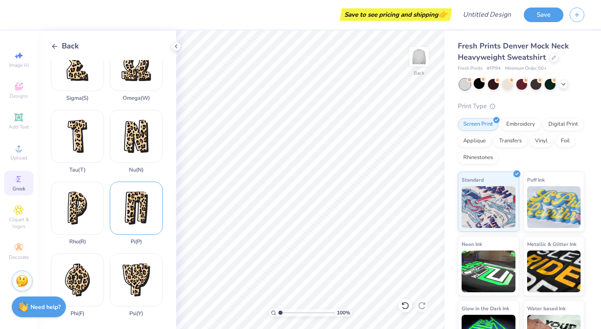
click at [139, 203] on div "Pi ( P )" at bounding box center [136, 213] width 53 height 63
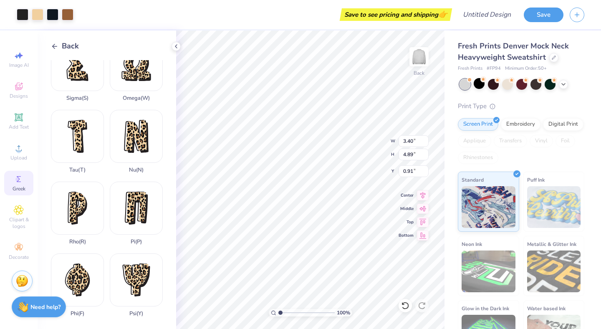
type input "0.91"
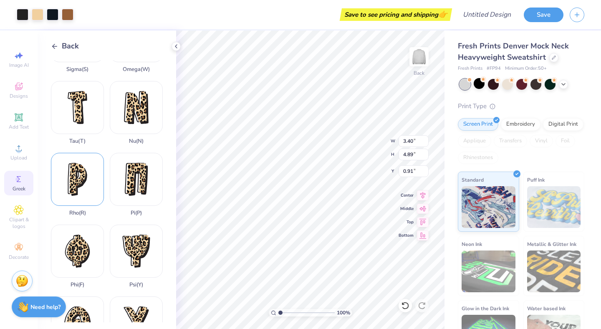
scroll to position [483, 0]
click at [82, 253] on div "Phi ( F )" at bounding box center [77, 255] width 53 height 63
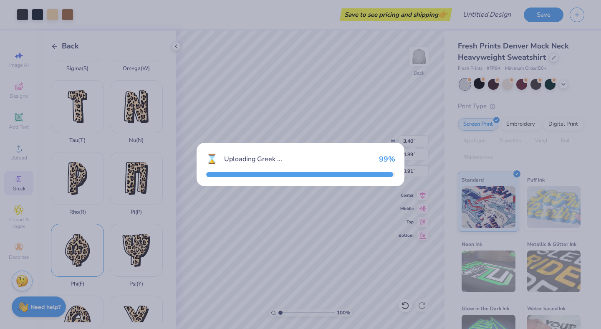
type input "4.16"
type input "5.52"
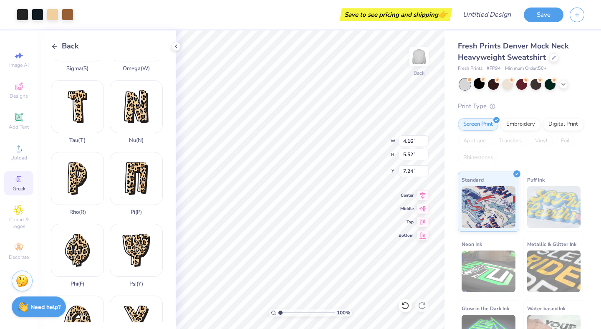
type input "0.91"
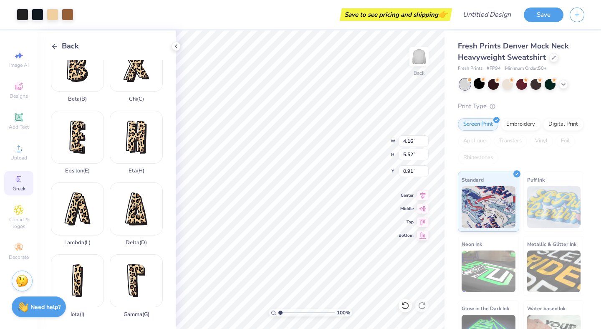
scroll to position [78, 0]
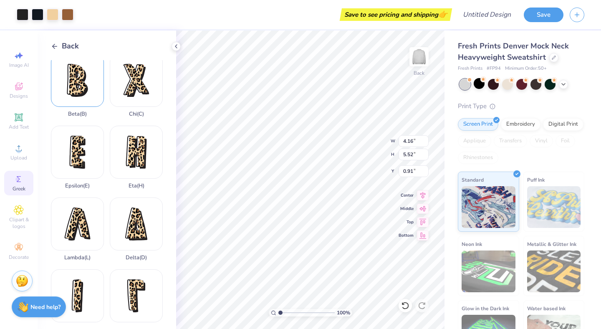
click at [78, 91] on div "Beta ( B )" at bounding box center [77, 85] width 53 height 63
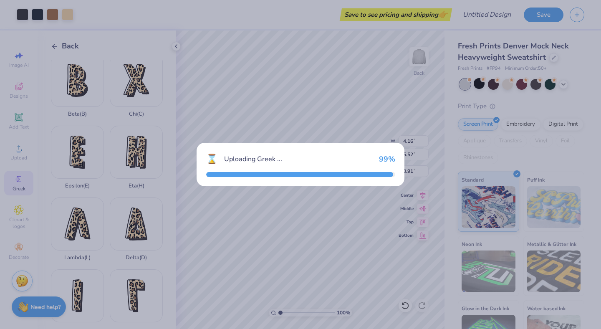
type input "3.05"
type input "4.79"
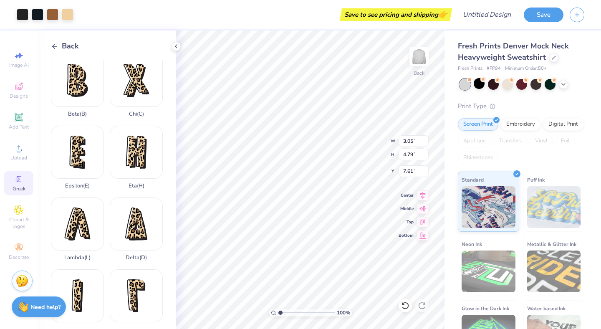
type input "0.91"
type input "3.40"
type input "4.89"
type input "4.16"
type input "5.52"
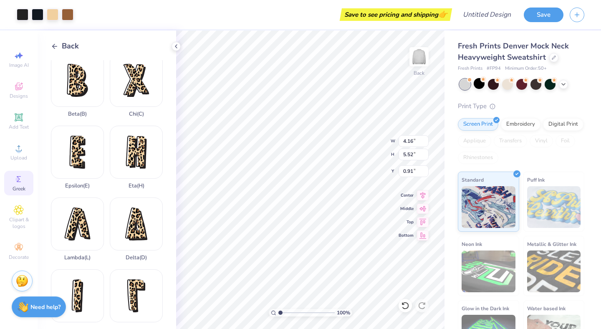
type input "3.40"
type input "4.89"
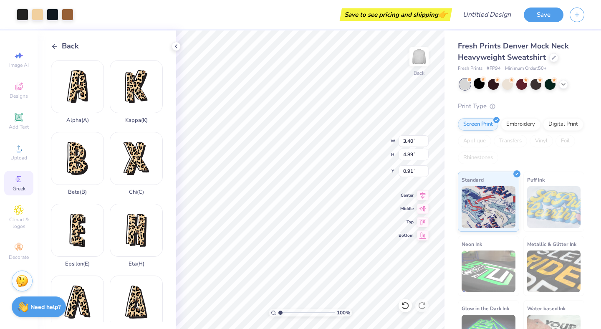
click at [63, 46] on span "Back" at bounding box center [70, 45] width 17 height 11
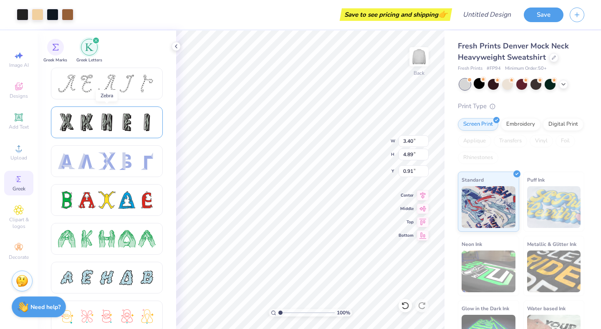
click at [112, 124] on div at bounding box center [107, 123] width 18 height 18
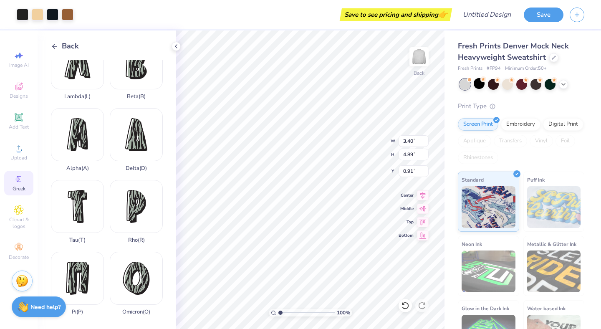
scroll to position [241, 0]
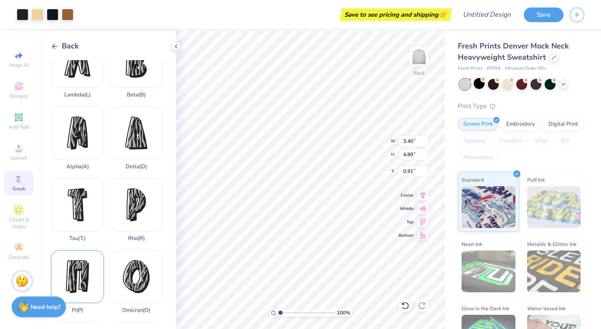
click at [84, 277] on div "Pi ( P )" at bounding box center [77, 281] width 53 height 63
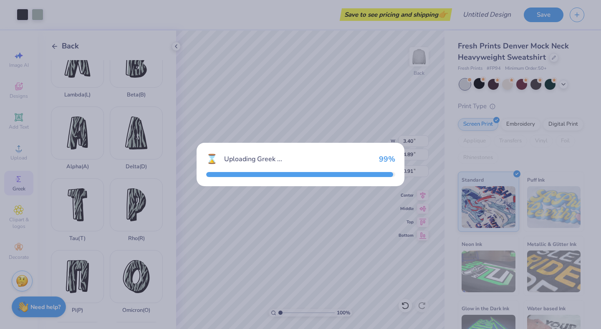
type input "7.56"
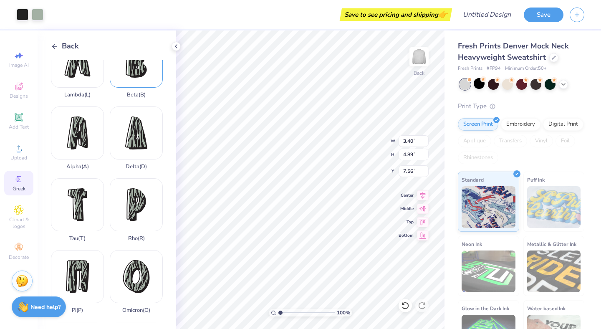
click at [135, 79] on div "Beta ( B )" at bounding box center [136, 66] width 53 height 63
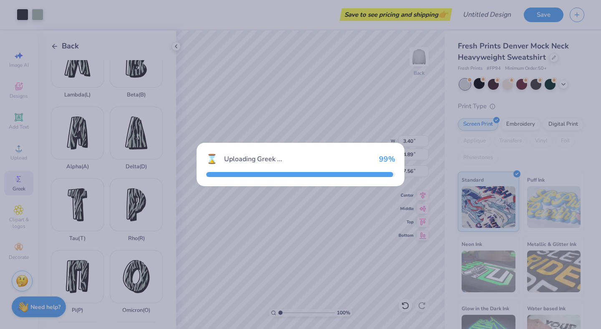
type input "3.05"
type input "4.79"
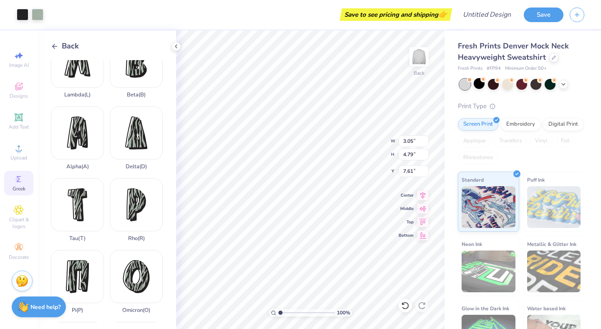
type input "9.59"
type input "3.40"
type input "4.89"
type input "9.59"
type input "3.05"
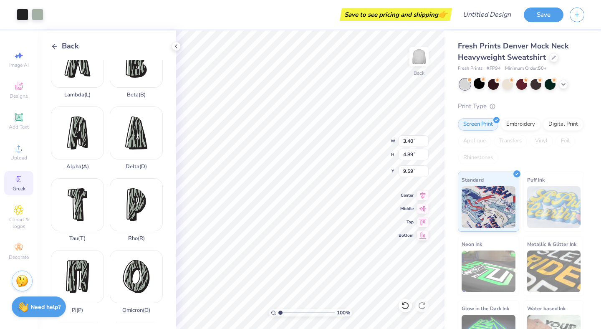
type input "4.79"
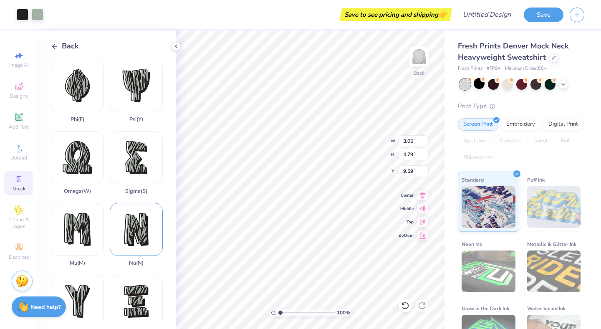
scroll to position [601, 0]
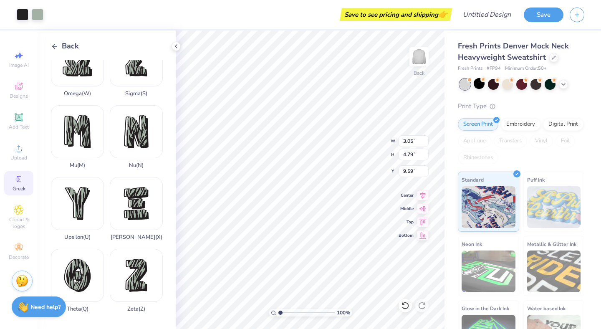
type input "3.40"
type input "4.89"
type input "9.60"
type input "3.00"
type input "3.05"
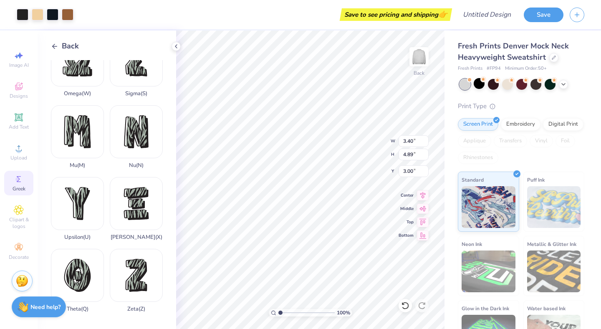
type input "4.79"
type input "3.00"
type input "4.16"
type input "5.52"
type input "2.63"
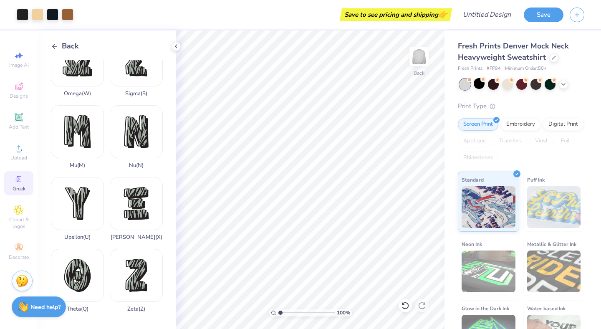
click at [55, 43] on icon at bounding box center [55, 47] width 8 height 8
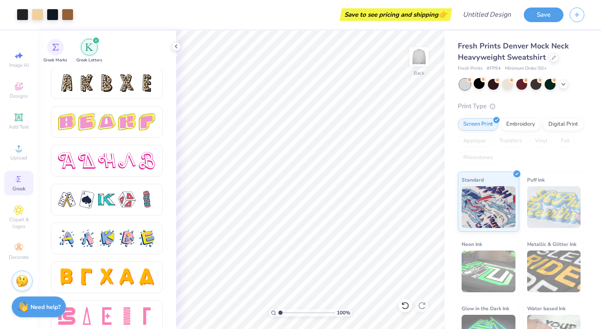
scroll to position [1407, 0]
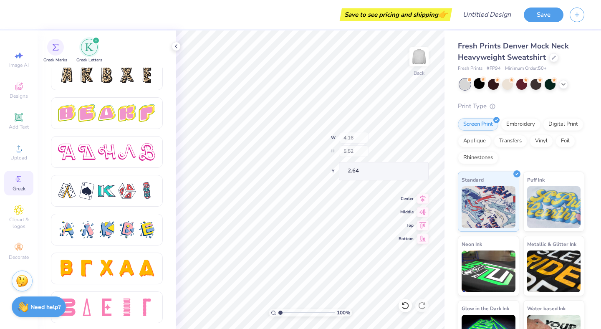
type input "2.64"
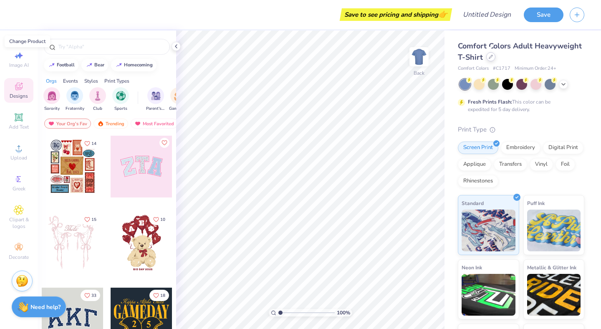
click at [491, 55] on icon at bounding box center [491, 57] width 4 height 4
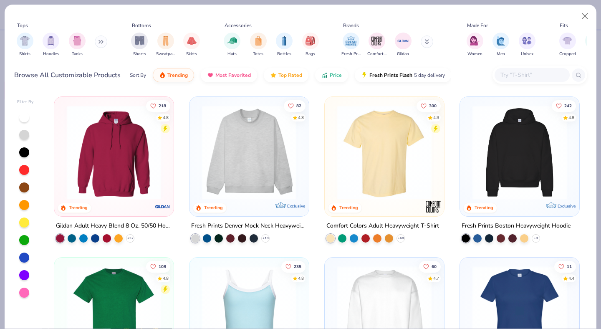
click at [103, 41] on icon at bounding box center [101, 42] width 5 height 4
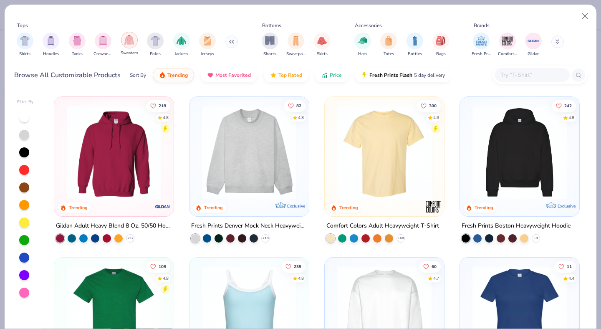
click at [129, 46] on div "filter for Sweaters" at bounding box center [129, 40] width 17 height 17
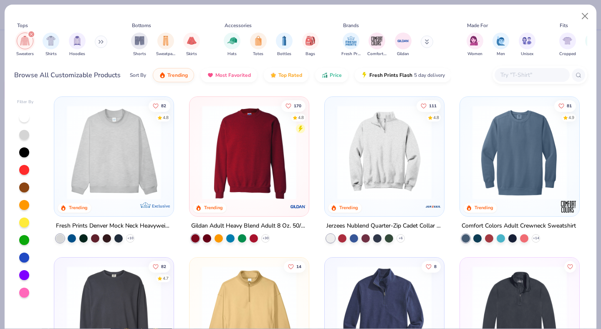
click at [126, 136] on img at bounding box center [114, 152] width 103 height 94
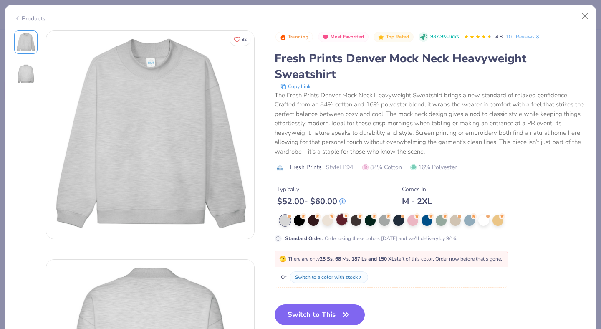
click at [346, 222] on div at bounding box center [341, 219] width 11 height 11
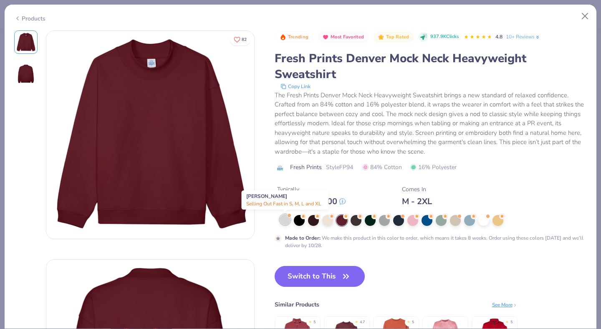
click at [280, 221] on div at bounding box center [285, 219] width 11 height 11
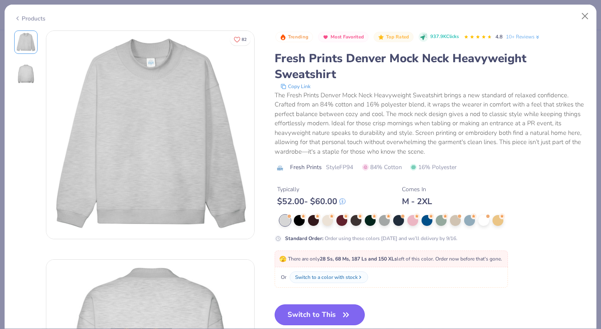
click at [313, 317] on button "Switch to This" at bounding box center [320, 314] width 91 height 21
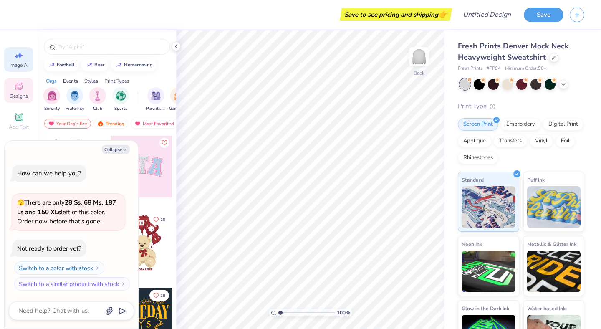
click at [20, 57] on icon at bounding box center [20, 56] width 6 height 6
type textarea "x"
select select "4"
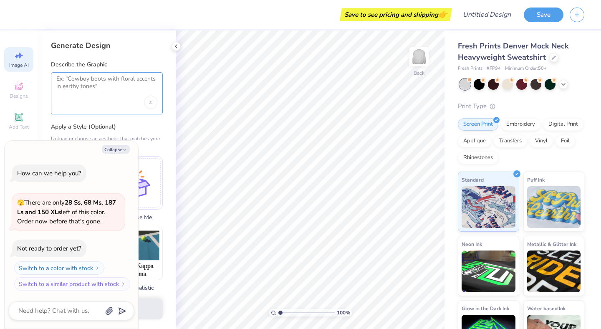
click at [96, 82] on textarea at bounding box center [106, 85] width 101 height 21
click at [116, 149] on button "Collapse" at bounding box center [116, 149] width 28 height 9
type textarea "x"
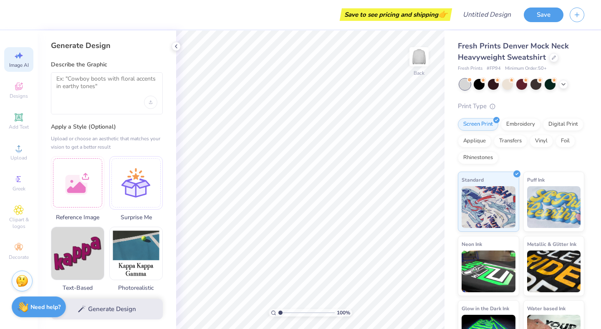
click at [96, 98] on div at bounding box center [107, 93] width 112 height 42
click at [86, 83] on textarea at bounding box center [106, 85] width 101 height 21
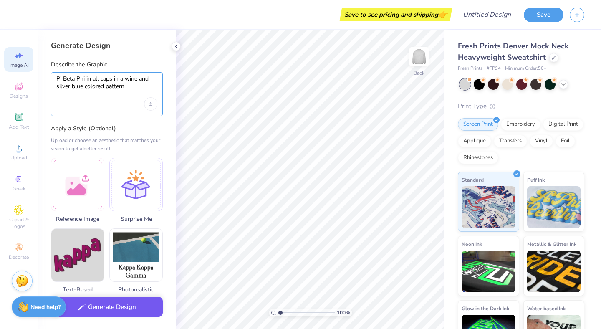
type textarea "Pi Beta Phi in all caps in a wine and silver blue colored pattern"
click at [102, 311] on button "Generate Design" at bounding box center [107, 307] width 112 height 20
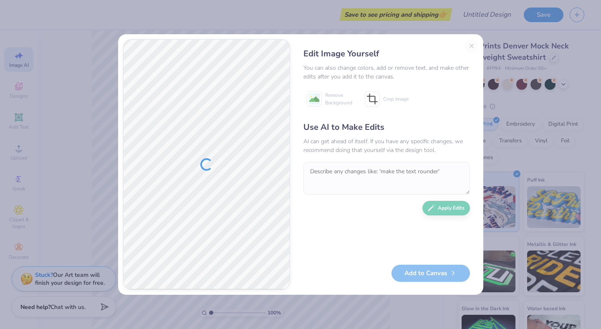
click at [332, 161] on div "Use AI to Make Edits AI can get ahead of itself. If you have any specific chang…" at bounding box center [386, 188] width 167 height 135
